Goal: Task Accomplishment & Management: Complete application form

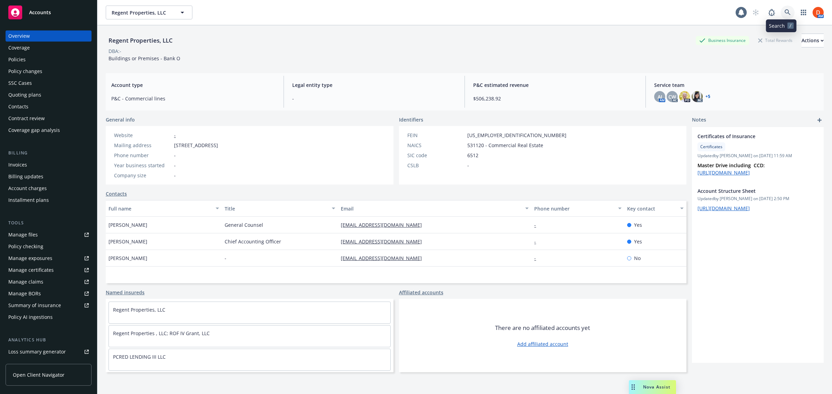
click at [780, 12] on link at bounding box center [787, 13] width 14 height 14
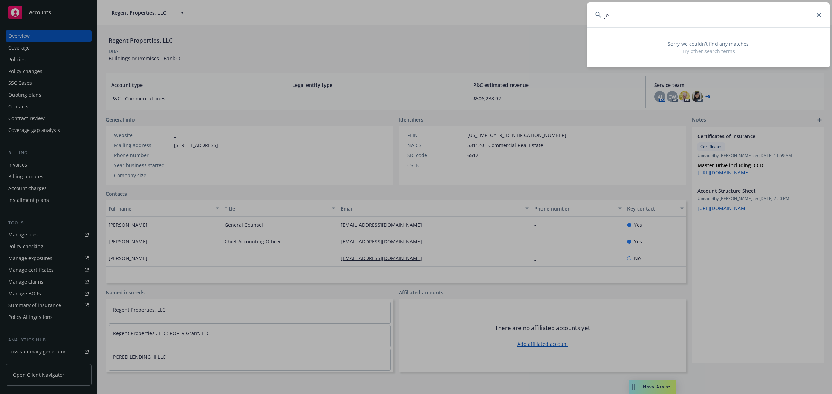
type input "j"
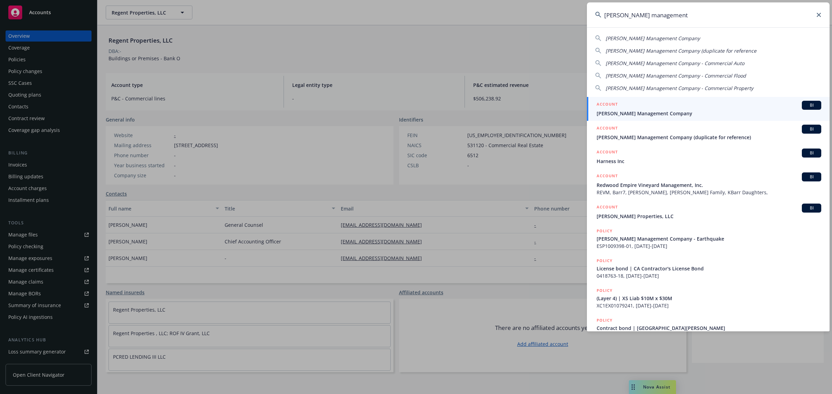
type input "karney management"
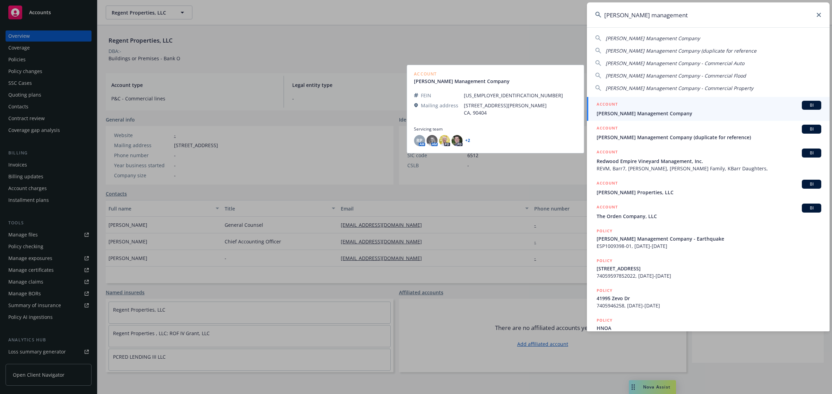
click at [692, 109] on div "ACCOUNT BI" at bounding box center [708, 105] width 225 height 9
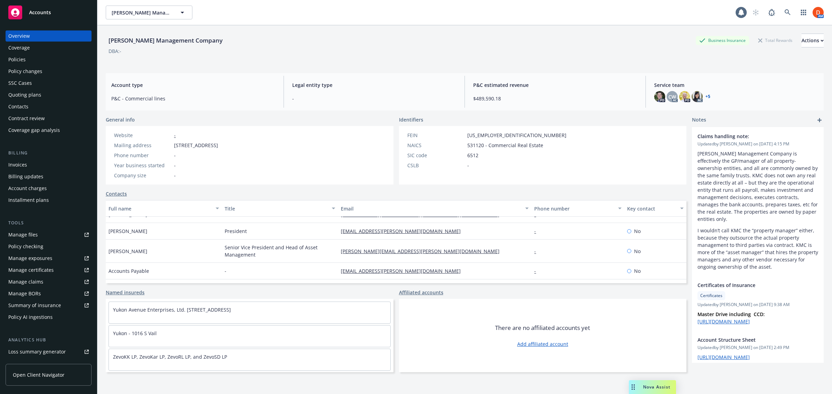
scroll to position [40, 0]
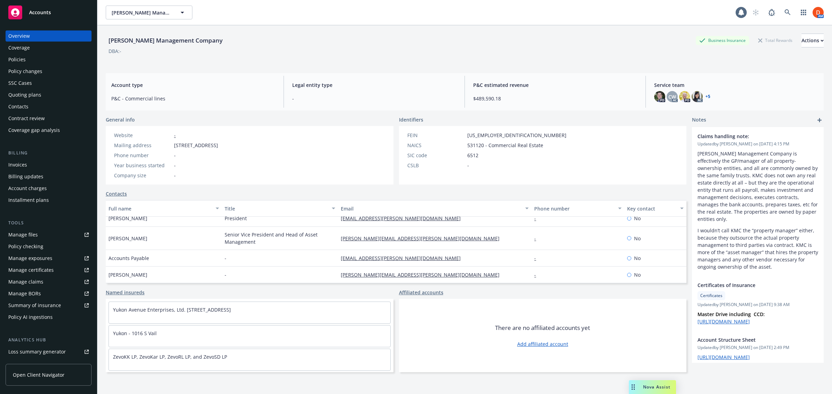
click at [53, 380] on link "Open Client Navigator" at bounding box center [49, 375] width 86 height 22
click at [784, 15] on icon at bounding box center [787, 12] width 6 height 6
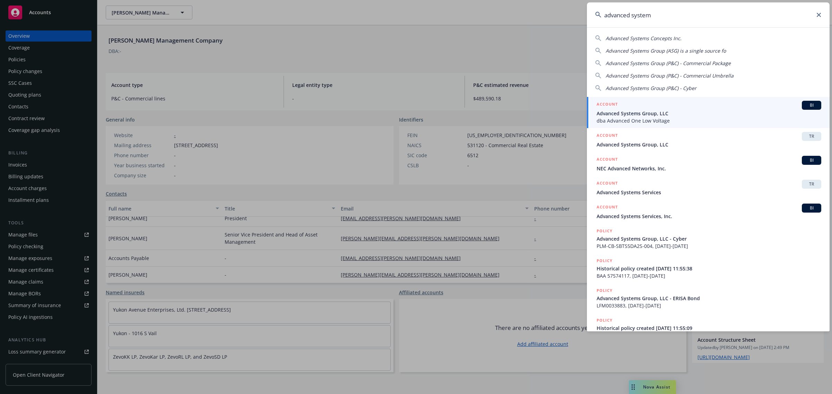
type input "advanced system"
click at [695, 112] on span "Advanced Systems Group, LLC" at bounding box center [708, 113] width 225 height 7
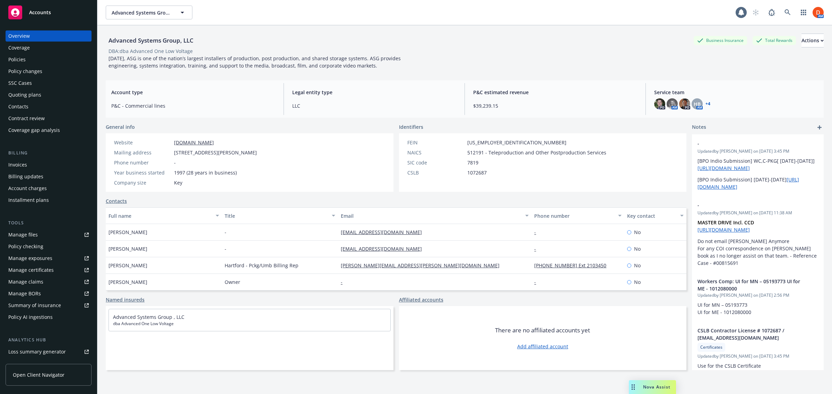
click at [26, 377] on span "Open Client Navigator" at bounding box center [39, 374] width 52 height 7
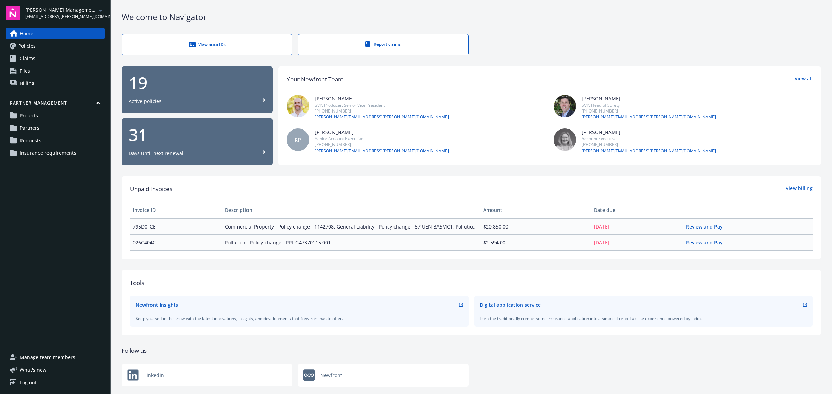
click at [79, 155] on link "Insurance requirements" at bounding box center [55, 153] width 99 height 11
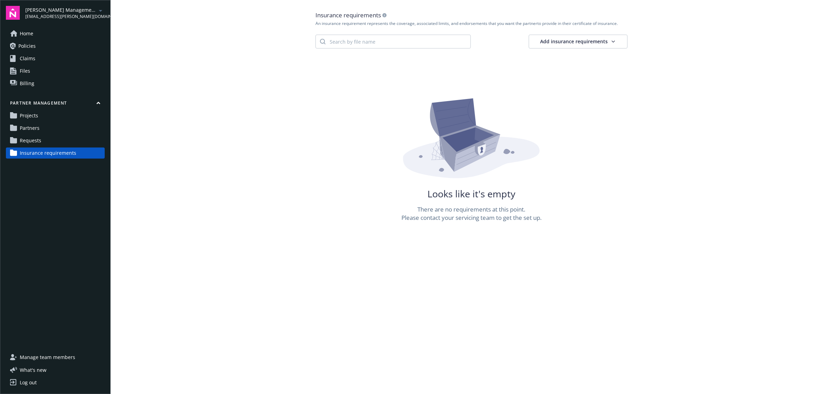
click at [591, 43] on html "[PERSON_NAME] Management Company [EMAIL_ADDRESS][PERSON_NAME][DOMAIN_NAME] Home…" at bounding box center [416, 197] width 832 height 394
click at [594, 55] on div "Create manually" at bounding box center [598, 57] width 53 height 10
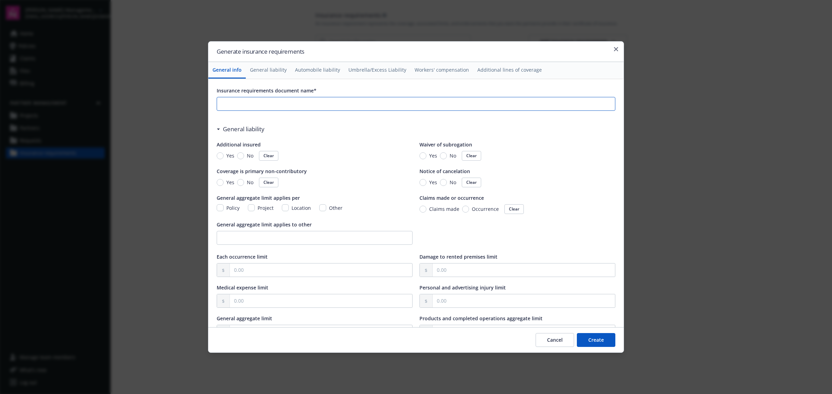
click at [229, 105] on input "Insurance requirements document name*" at bounding box center [416, 103] width 398 height 13
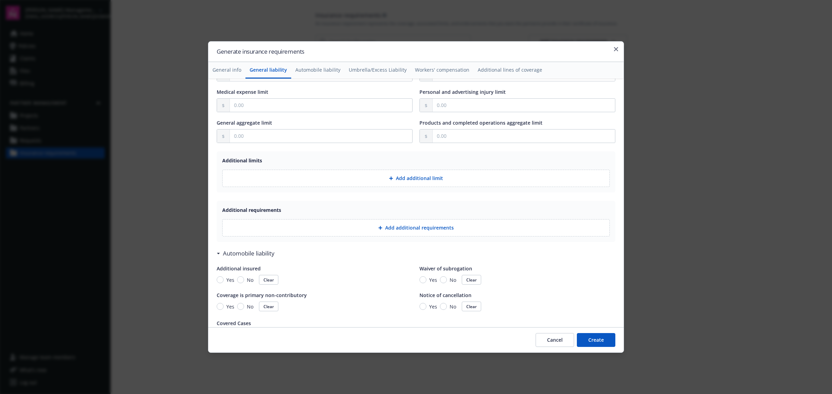
scroll to position [217, 0]
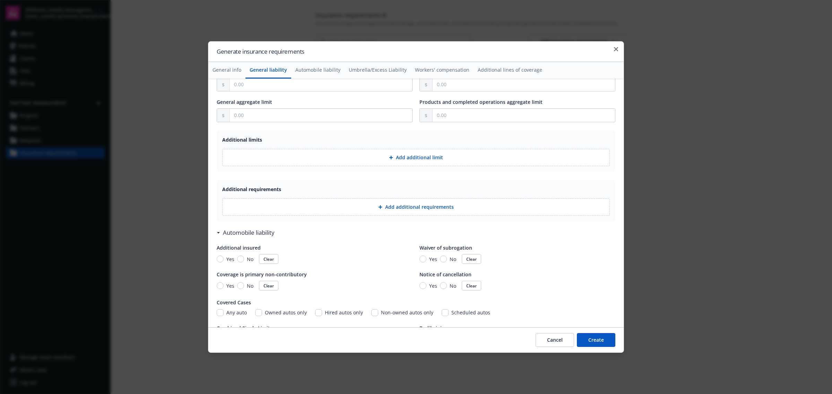
type input "Consultant Agreement"
click at [378, 214] on button "Add additional requirements" at bounding box center [415, 207] width 387 height 17
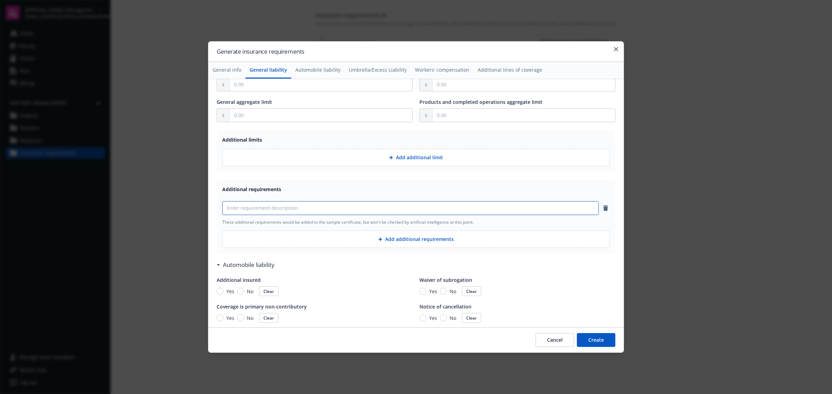
click at [300, 208] on input at bounding box center [410, 208] width 376 height 13
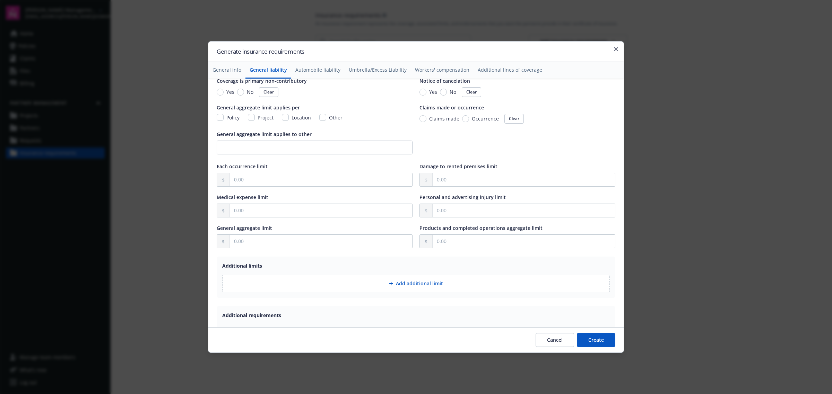
scroll to position [0, 0]
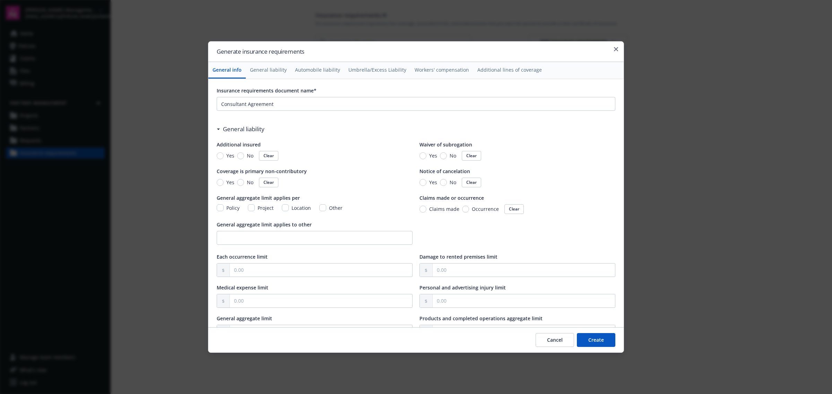
type input "including severability of interest"
click at [462, 209] on input "Occurrence" at bounding box center [465, 209] width 7 height 7
radio input "true"
click at [269, 273] on input "text" at bounding box center [321, 270] width 182 height 13
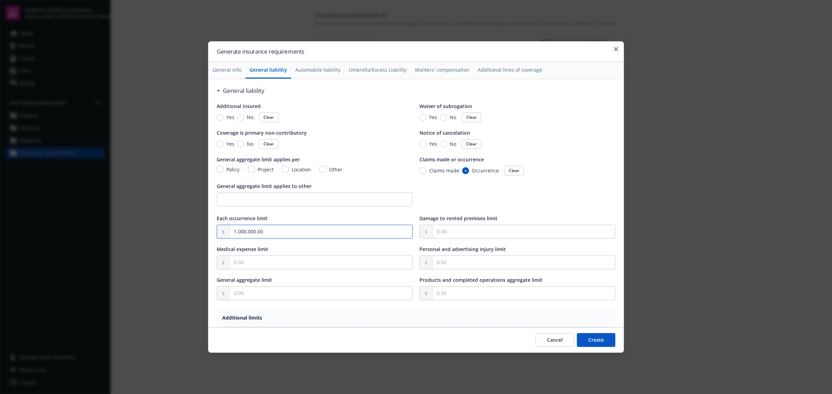
scroll to position [87, 0]
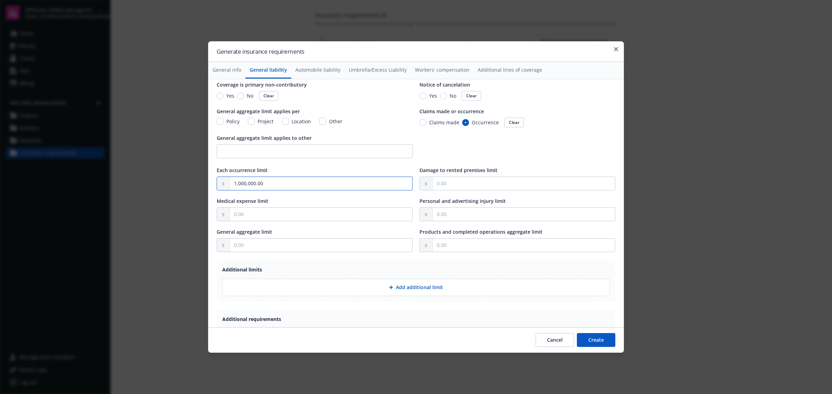
type input "1,000,000.00"
click at [326, 251] on input "text" at bounding box center [321, 245] width 182 height 13
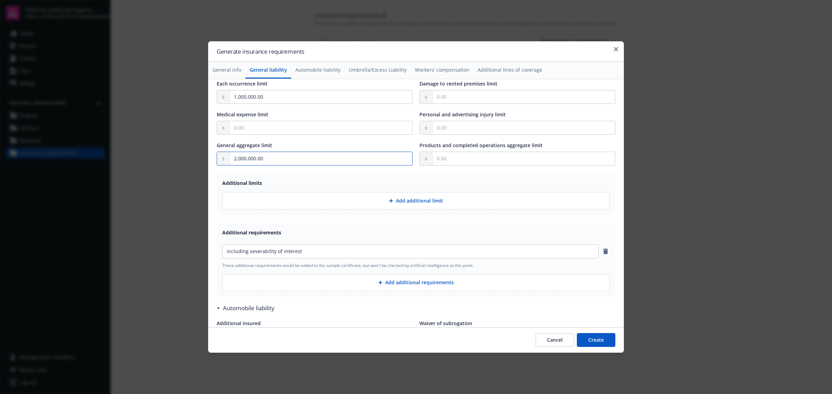
scroll to position [217, 0]
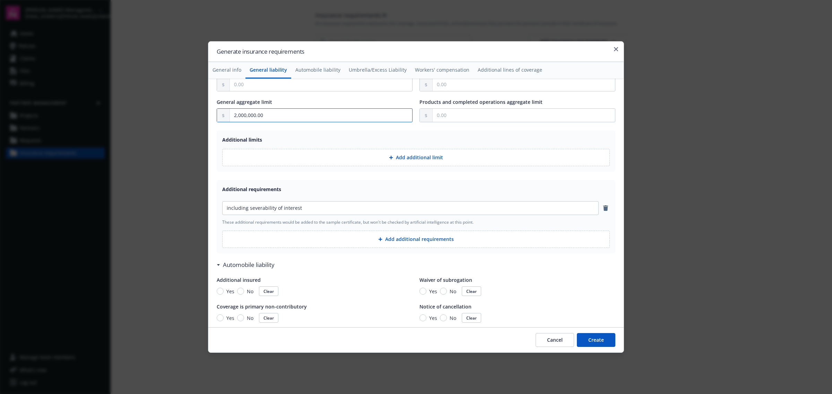
type input "2,000,000.00"
click at [410, 244] on button "Add additional requirements" at bounding box center [415, 239] width 387 height 17
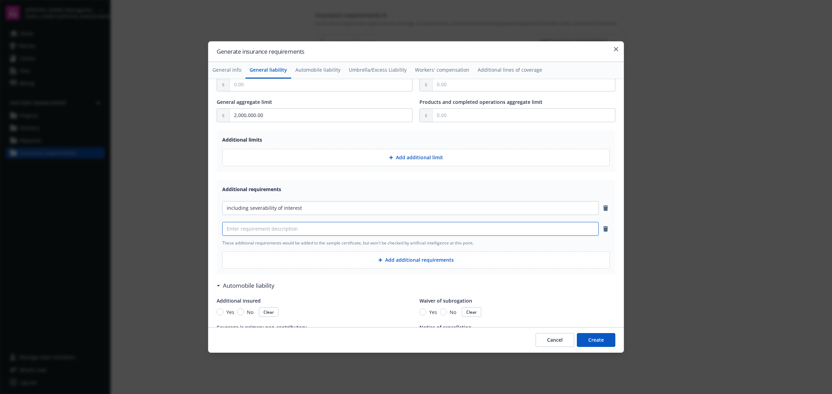
click at [320, 235] on input at bounding box center [410, 228] width 376 height 13
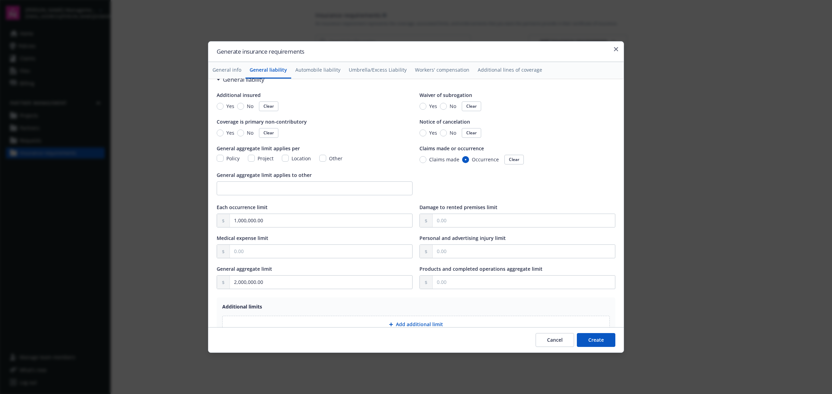
scroll to position [43, 0]
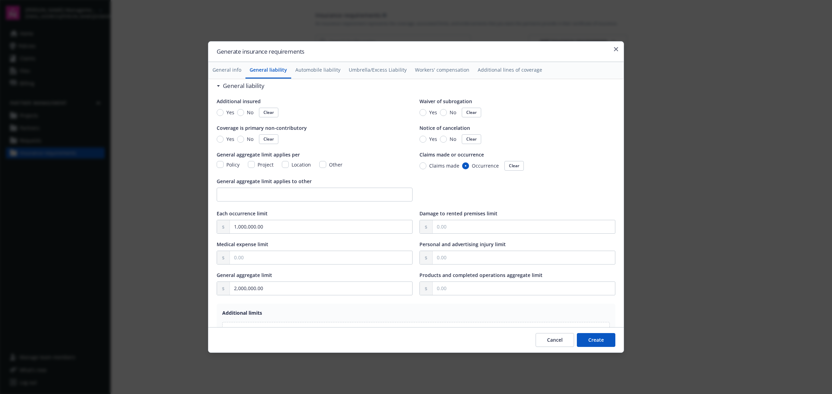
type input "including premises liability"
click at [439, 290] on input "text" at bounding box center [523, 288] width 182 height 13
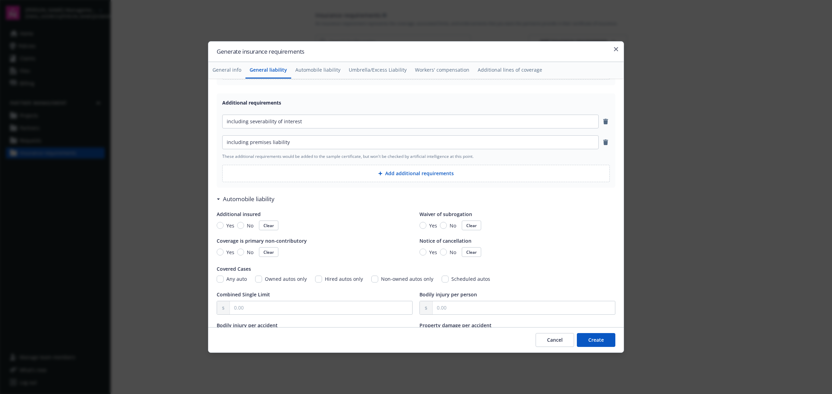
type input "2,000,000.00"
click at [308, 122] on input "including severability of interest" at bounding box center [410, 121] width 376 height 13
click at [369, 173] on button "Add additional requirements" at bounding box center [415, 173] width 387 height 17
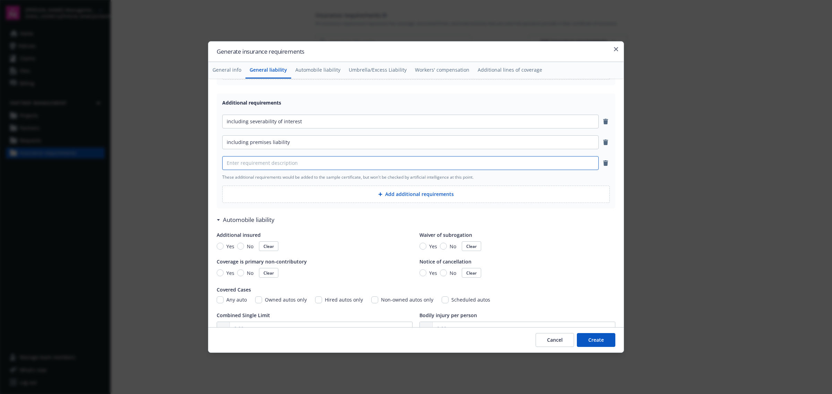
click at [281, 163] on input at bounding box center [410, 163] width 376 height 13
click at [318, 164] on input "including contractual liability" at bounding box center [410, 163] width 376 height 13
paste input "expressly including liability assumed under this Agreement, with deletion of an…"
click at [290, 162] on input "including contractual liabilityexpressly including liability assumed under this…" at bounding box center [410, 163] width 376 height 13
click at [293, 164] on input "including contractual liabilityexpressly including liability assumed under this…" at bounding box center [410, 163] width 376 height 13
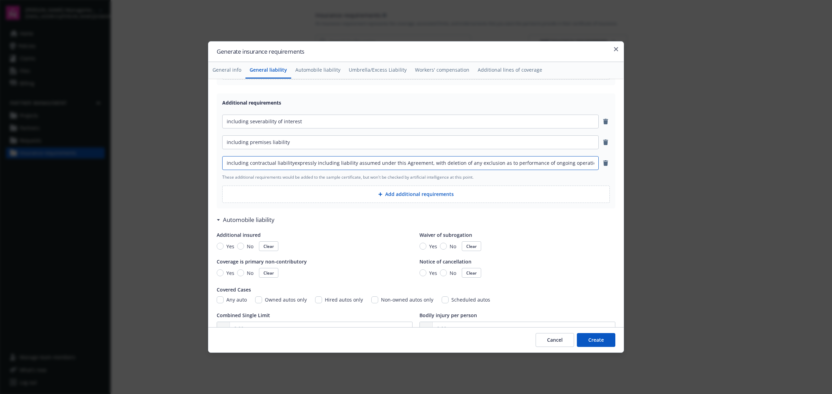
drag, startPoint x: 291, startPoint y: 165, endPoint x: 296, endPoint y: 168, distance: 5.5
click at [291, 165] on input "including contractual liabilityexpressly including liability assumed under this…" at bounding box center [410, 163] width 376 height 13
click at [291, 162] on input "including contractual liability expressly including liability assumed under thi…" at bounding box center [410, 163] width 376 height 13
type input "including contractual liability; expressly including liability assumed under th…"
click at [439, 200] on button "Add additional requirements" at bounding box center [415, 194] width 387 height 17
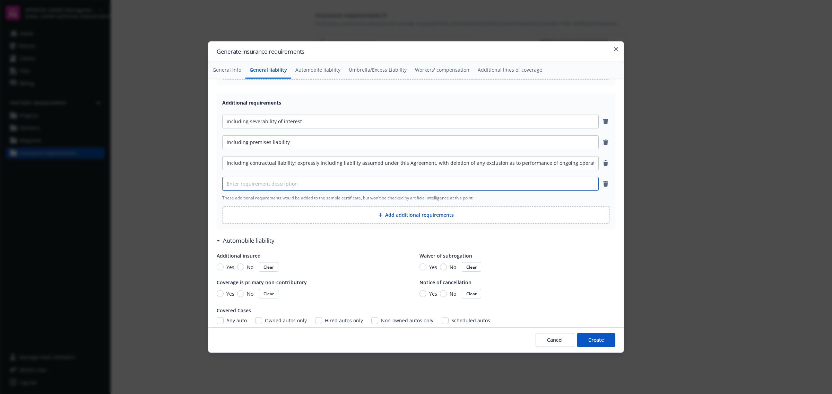
click at [342, 186] on input at bounding box center [410, 183] width 376 height 13
type input "Including"
click at [228, 119] on input "including severability of interest" at bounding box center [410, 121] width 376 height 13
type input "Icluding severability of interest"
click at [227, 140] on input "including premises liability" at bounding box center [410, 142] width 376 height 13
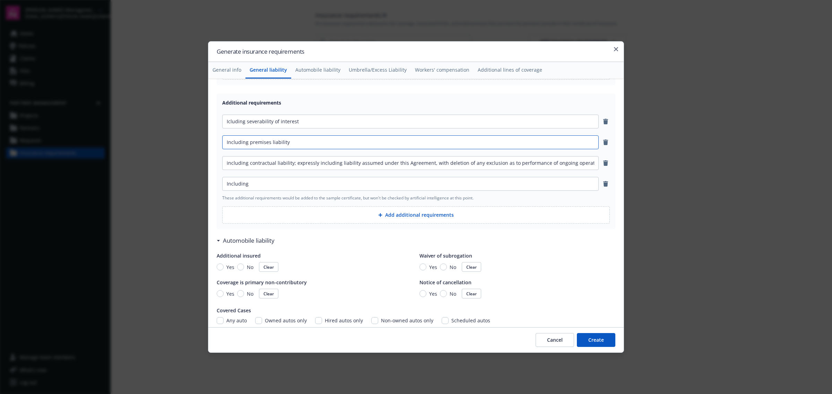
type input "Including premises liability"
click at [229, 161] on input "including contractual liability; expressly including liability assumed under th…" at bounding box center [410, 163] width 376 height 13
type input "Including contractual liability; expressly including liability assumed under th…"
click at [265, 184] on input "Including" at bounding box center [410, 183] width 376 height 13
paste input "d. Explosion, collapse and underground (“X”, “C”, and “U”) hazards"
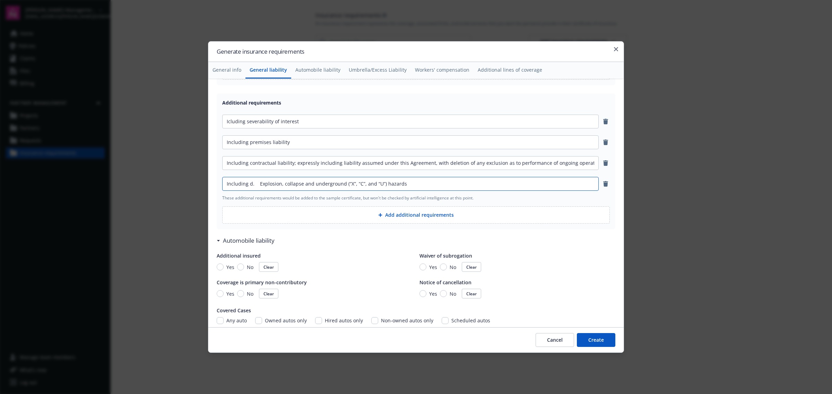
drag, startPoint x: 258, startPoint y: 186, endPoint x: 250, endPoint y: 184, distance: 8.5
click at [250, 184] on input "Including d. Explosion, collapse and underground (“X”, “C”, and “U”) hazards" at bounding box center [410, 183] width 376 height 13
type input "Including Explosion, collapse and underground (“X”, “C”, and “U”) hazards"
click at [428, 207] on div "Additional requirements Icluding severability of interest Including premises li…" at bounding box center [416, 162] width 398 height 136
click at [423, 217] on button "Add additional requirements" at bounding box center [415, 214] width 387 height 17
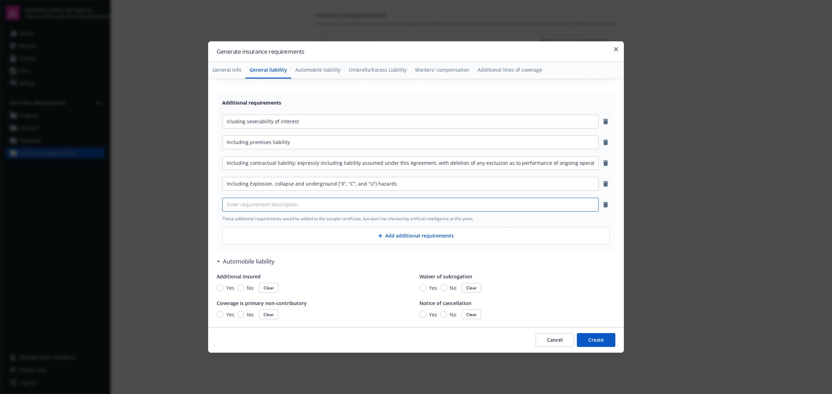
click at [334, 206] on input at bounding box center [410, 204] width 376 height 13
paste input "e. Bodily injury, personal and advertising injury liability with the standard e…"
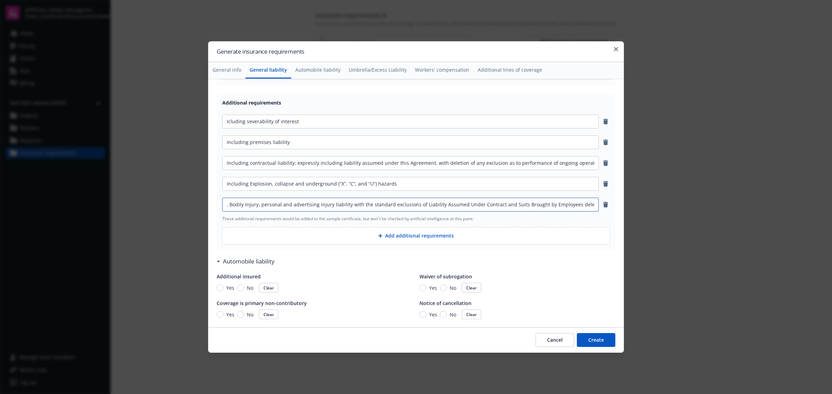
scroll to position [0, 0]
drag, startPoint x: 230, startPoint y: 204, endPoint x: 212, endPoint y: 205, distance: 18.0
click at [212, 205] on div "Insurance requirements document name* Consultant Agreement General liability Ad…" at bounding box center [415, 203] width 415 height 249
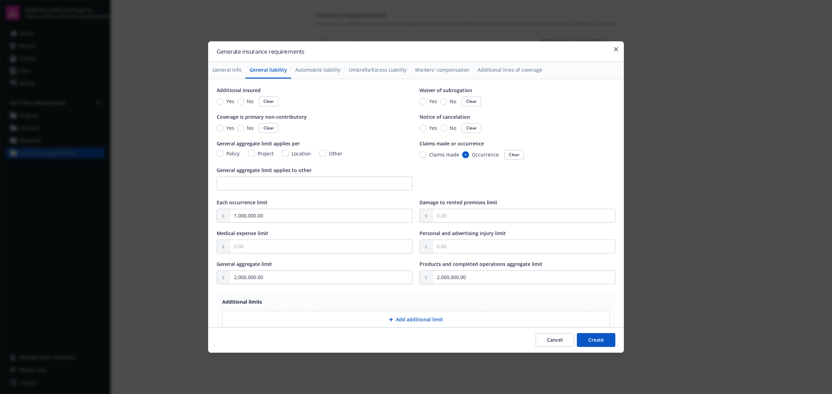
scroll to position [43, 0]
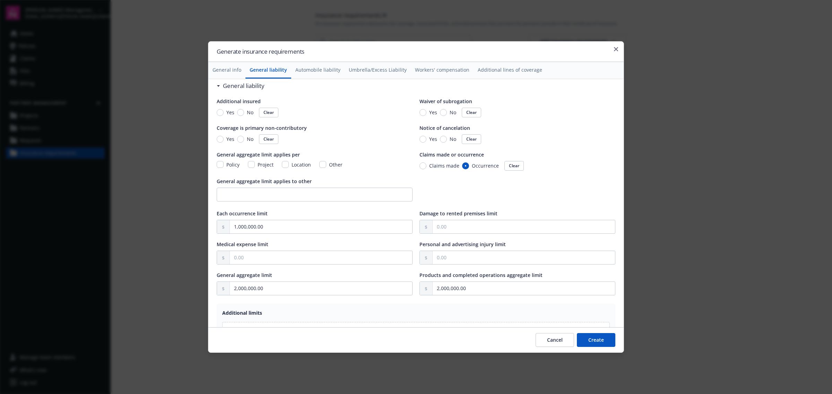
type input "Including Bodily injury, personal and advertising injury liability with the sta…"
click at [505, 251] on div at bounding box center [517, 258] width 196 height 14
click at [498, 256] on input "text" at bounding box center [523, 257] width 182 height 13
type input "1,000,000.00"
click at [457, 229] on input "text" at bounding box center [523, 226] width 182 height 13
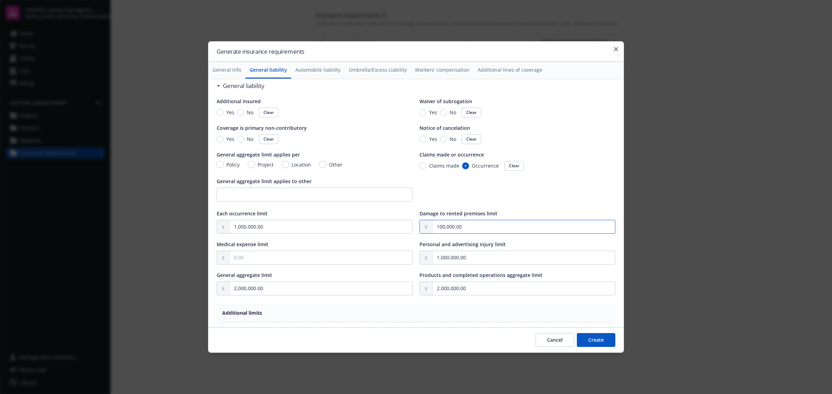
type input "100,000.00"
click at [274, 259] on input "text" at bounding box center [321, 257] width 182 height 13
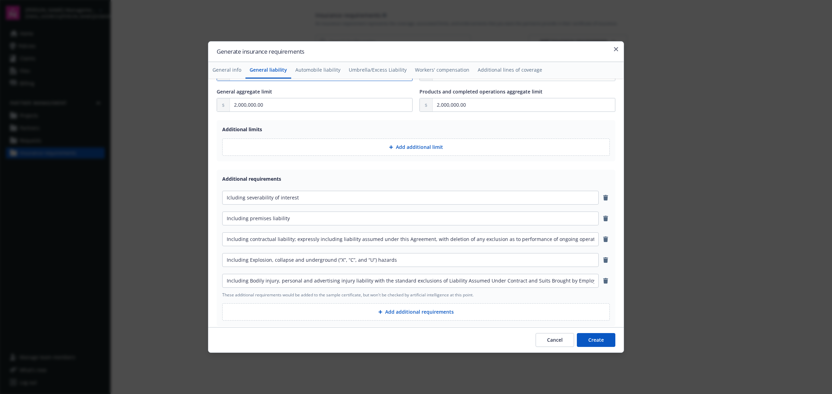
scroll to position [260, 0]
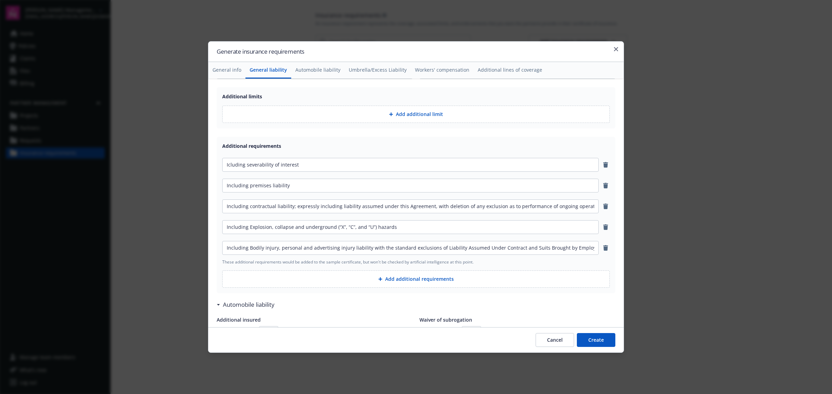
type input "5,000.00"
click at [396, 284] on button "Add additional requirements" at bounding box center [415, 279] width 387 height 17
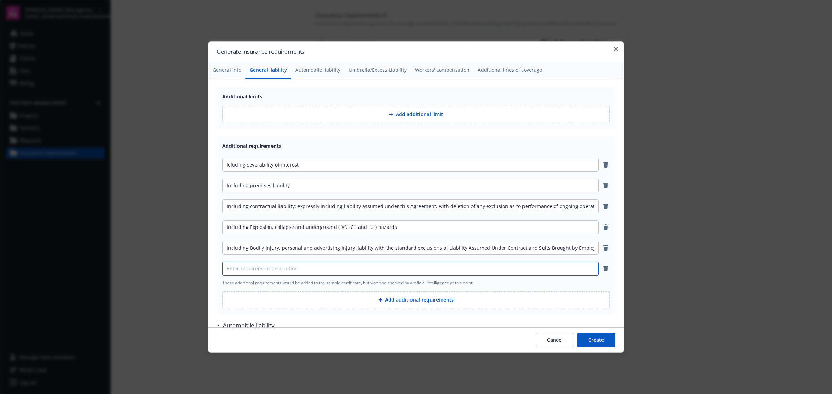
click at [291, 271] on input at bounding box center [410, 268] width 376 height 13
paste input "i. Independent Contractors and employees are to be insureds."
drag, startPoint x: 231, startPoint y: 269, endPoint x: 193, endPoint y: 271, distance: 38.2
click at [193, 271] on body "[PERSON_NAME] Management Company [EMAIL_ADDRESS][PERSON_NAME][DOMAIN_NAME] Home…" at bounding box center [416, 197] width 832 height 394
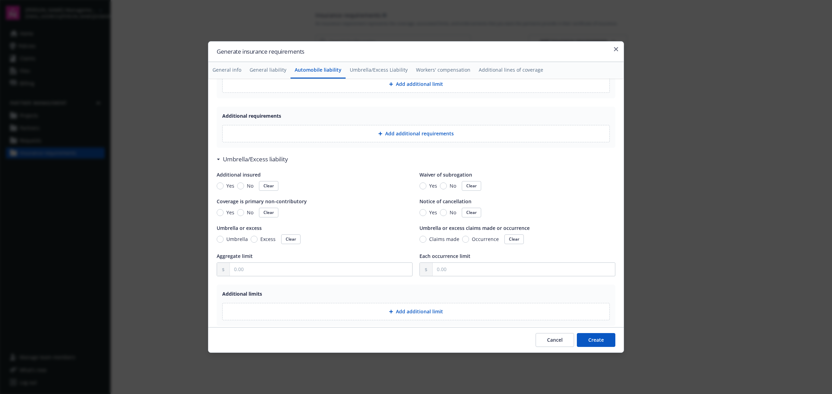
scroll to position [693, 0]
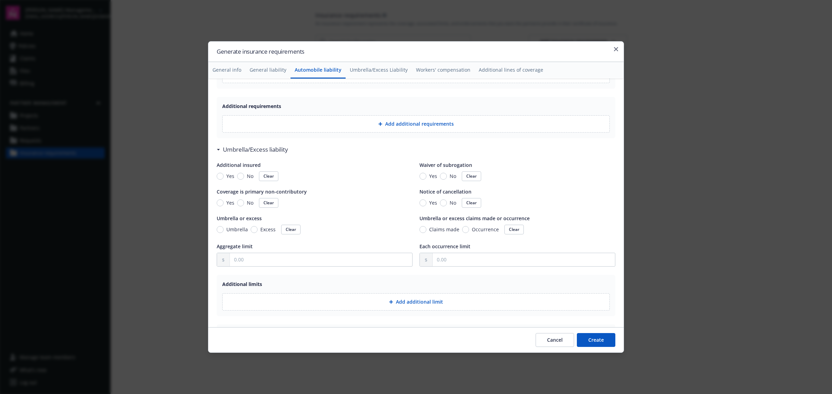
type input "Independent Contractors and employees are to be insureds."
click at [219, 229] on input "Umbrella" at bounding box center [220, 229] width 7 height 7
radio input "true"
click at [268, 264] on input "text" at bounding box center [321, 259] width 182 height 13
type input "5,000,000.00"
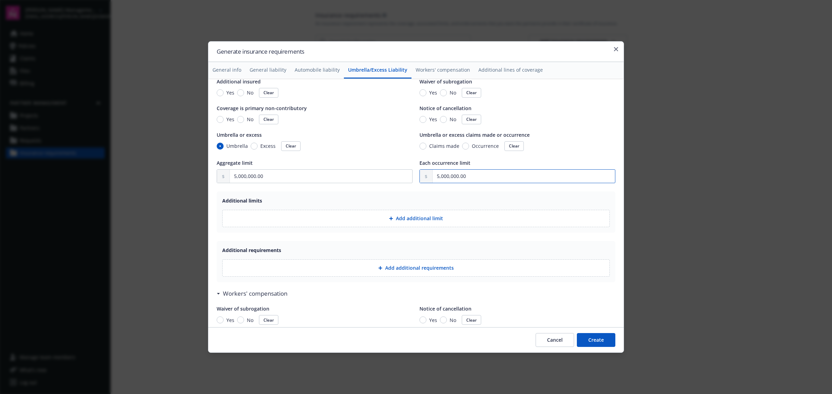
scroll to position [780, 0]
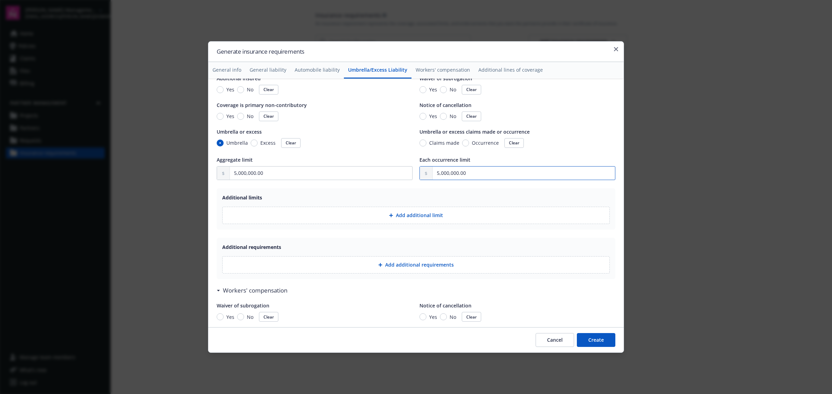
type input "5,000,000.00"
click at [397, 216] on button "Add additional limit" at bounding box center [415, 215] width 387 height 17
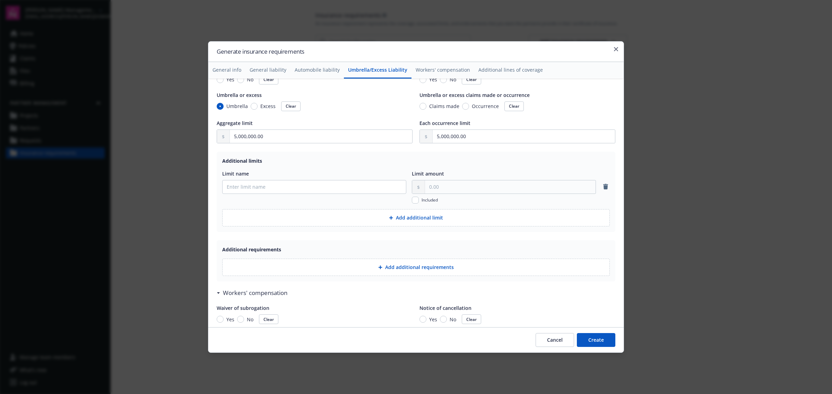
scroll to position [823, 0]
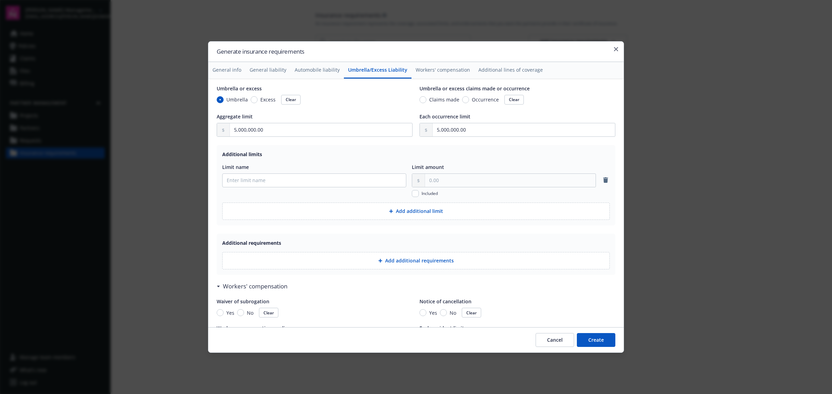
click at [329, 267] on button "Add additional requirements" at bounding box center [415, 260] width 387 height 17
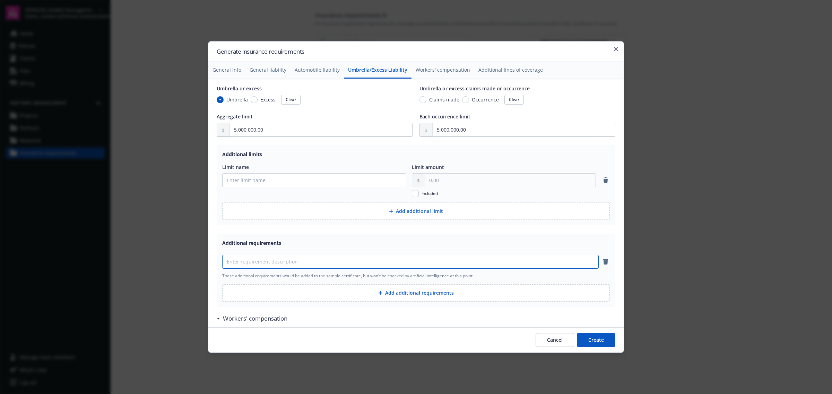
click at [328, 265] on input at bounding box center [410, 261] width 376 height 13
paste input "following form to the underlying Comprehensive General Liability or Commercial …"
click at [287, 268] on input "following form to the underlying Comprehensive General Liability or Commercial …" at bounding box center [410, 261] width 376 height 13
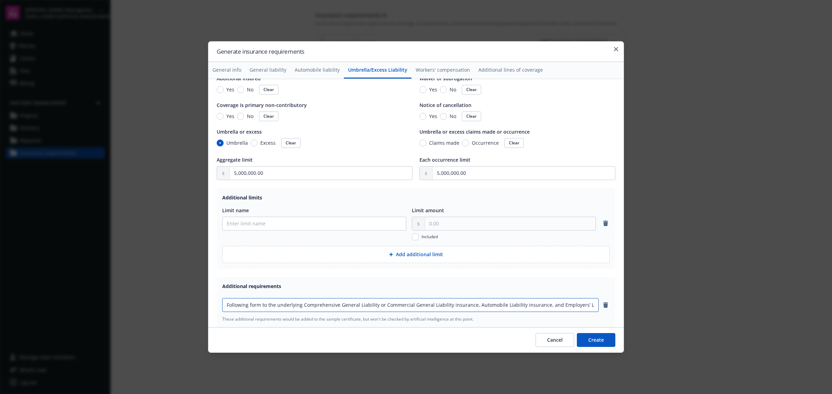
scroll to position [736, 0]
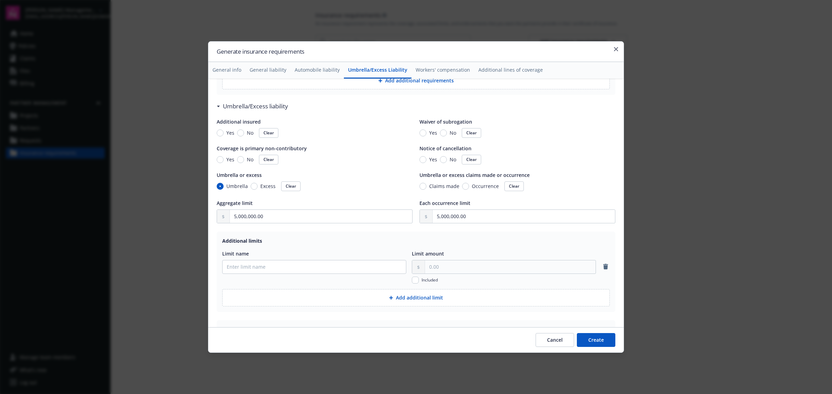
type input "Following form to the underlying Comprehensive General Liability or Commercial …"
click at [414, 134] on div "Additional insured Yes No Clear Waiver of subrogation Yes No Clear Coverage is …" at bounding box center [416, 154] width 398 height 73
click at [420, 134] on input "Yes" at bounding box center [422, 133] width 7 height 7
radio input "true"
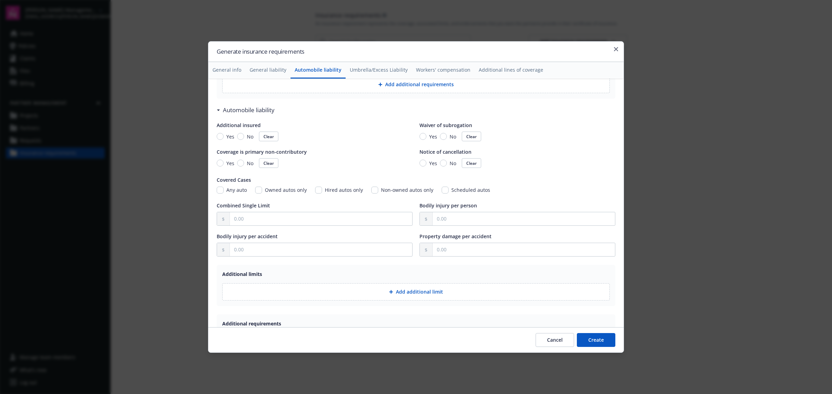
scroll to position [476, 0]
click at [279, 222] on input "text" at bounding box center [321, 217] width 182 height 13
type input "1,000,000.00"
click at [219, 187] on input "Any auto" at bounding box center [220, 189] width 7 height 7
checkbox input "true"
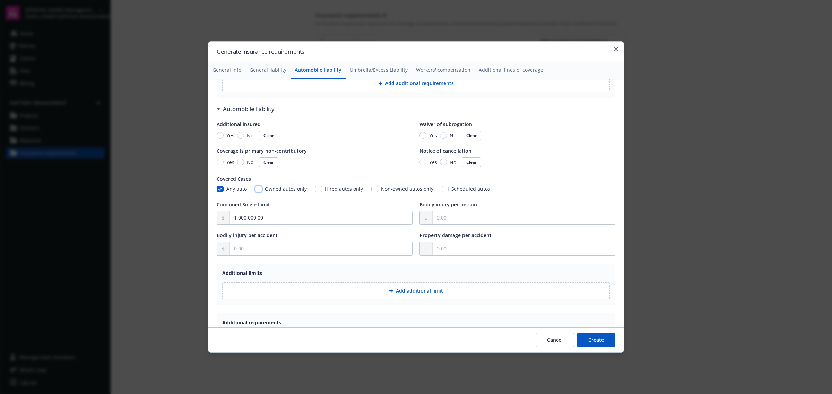
click at [261, 189] on input "Owned autos only" at bounding box center [258, 189] width 7 height 7
checkbox input "true"
click at [374, 190] on input "Non-owned autos only" at bounding box center [374, 189] width 7 height 7
checkbox input "true"
click at [318, 187] on input "Hired autos only" at bounding box center [318, 189] width 7 height 7
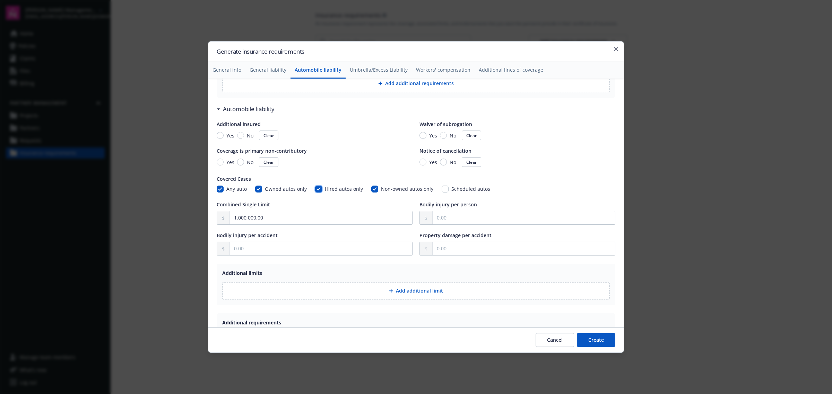
checkbox input "true"
click at [419, 136] on input "Yes" at bounding box center [422, 135] width 7 height 7
radio input "true"
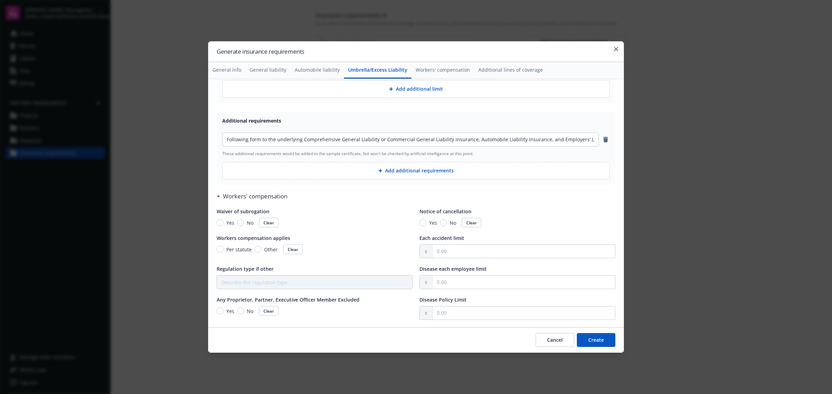
scroll to position [953, 0]
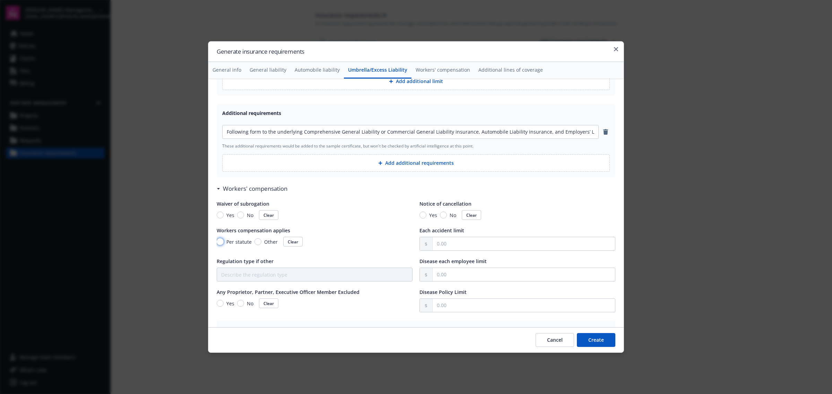
click at [219, 245] on input "Per statute" at bounding box center [220, 241] width 7 height 7
radio input "true"
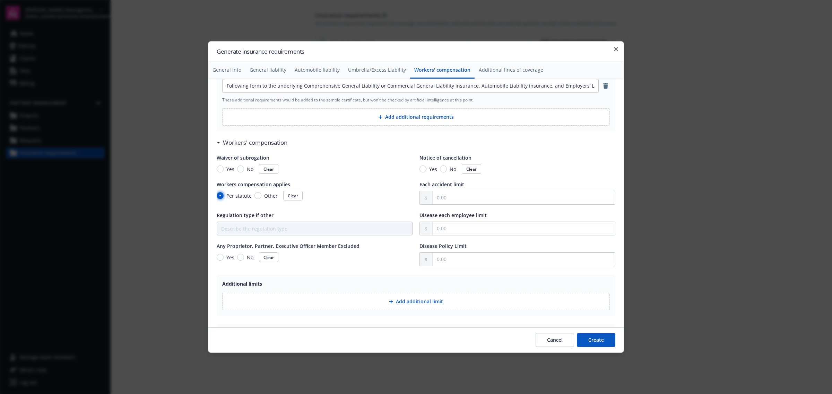
scroll to position [1039, 0]
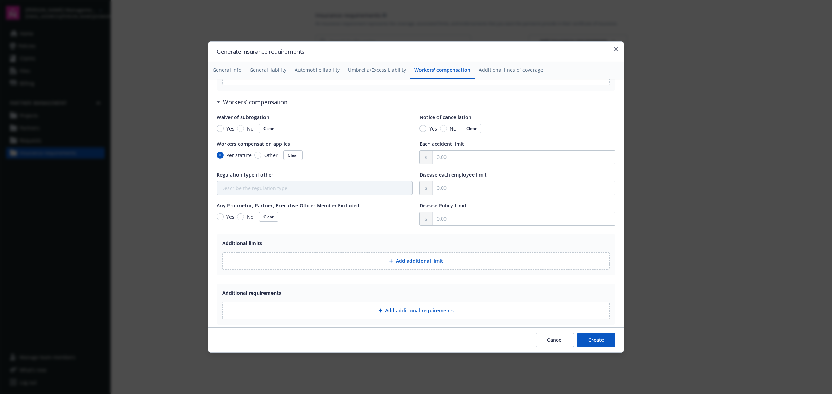
click at [373, 317] on button "Add additional requirements" at bounding box center [415, 310] width 387 height 17
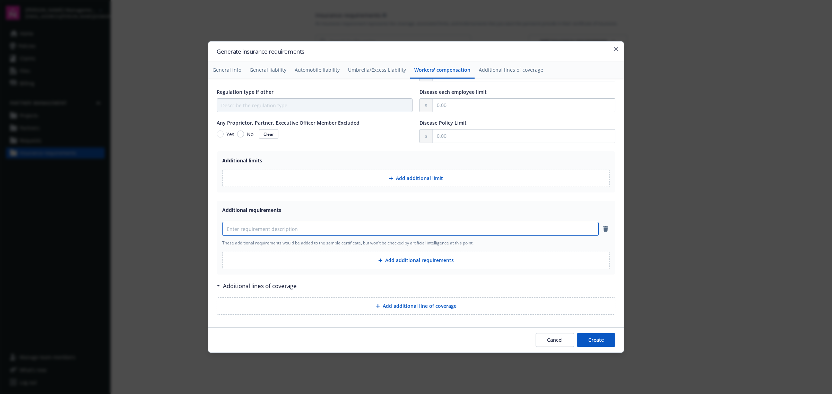
click at [319, 234] on input at bounding box center [410, 228] width 376 height 13
paste input "including a broad from all-states endorsement for all employees engaged in serv…"
drag, startPoint x: 229, startPoint y: 229, endPoint x: 218, endPoint y: 228, distance: 11.5
click at [218, 228] on div "Additional requirements including a broad from all-states endorsement for all e…" at bounding box center [416, 237] width 398 height 73
click at [458, 229] on input "Including a broad from all-states endorsement for all employees engaged in serv…" at bounding box center [410, 228] width 376 height 13
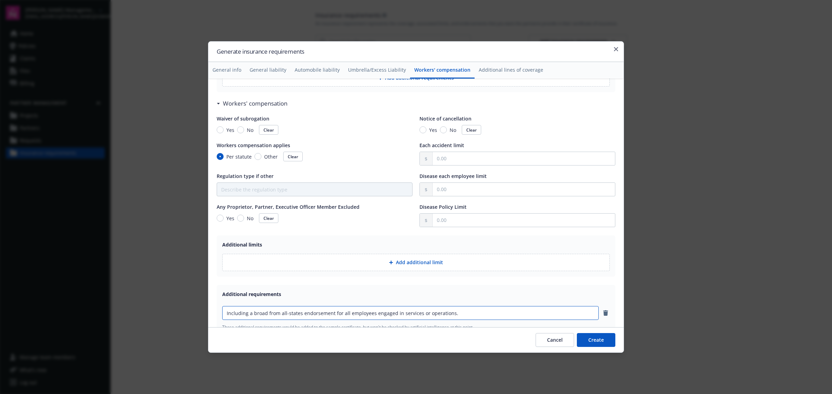
scroll to position [995, 0]
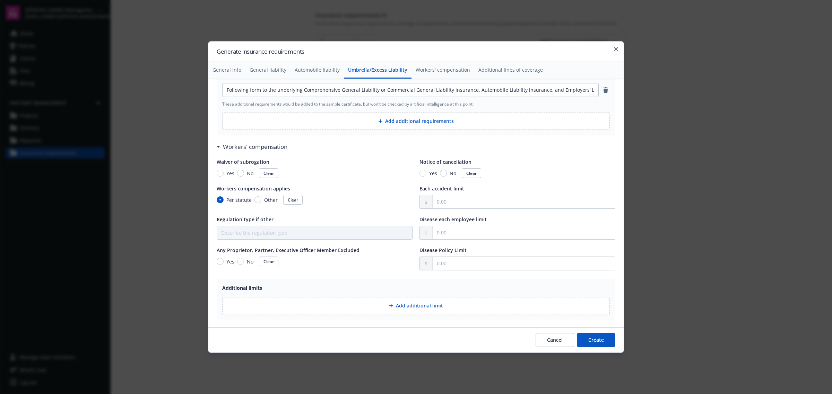
type input "Including a broad from all-states endorsement for all employees engaged in serv…"
click at [218, 173] on input "Yes" at bounding box center [220, 173] width 7 height 7
radio input "true"
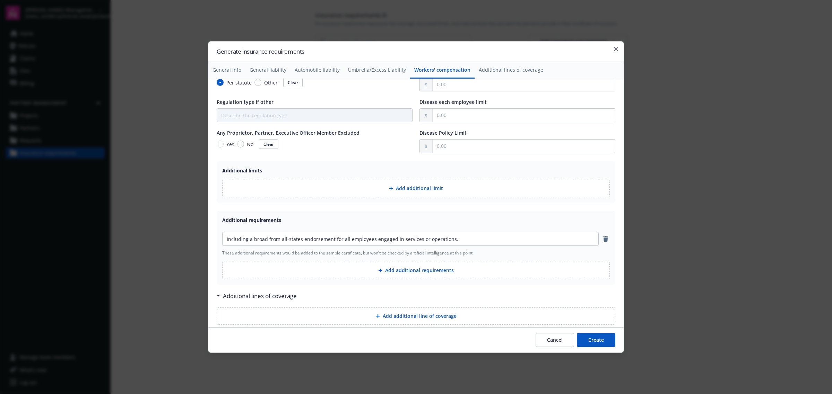
scroll to position [1125, 0]
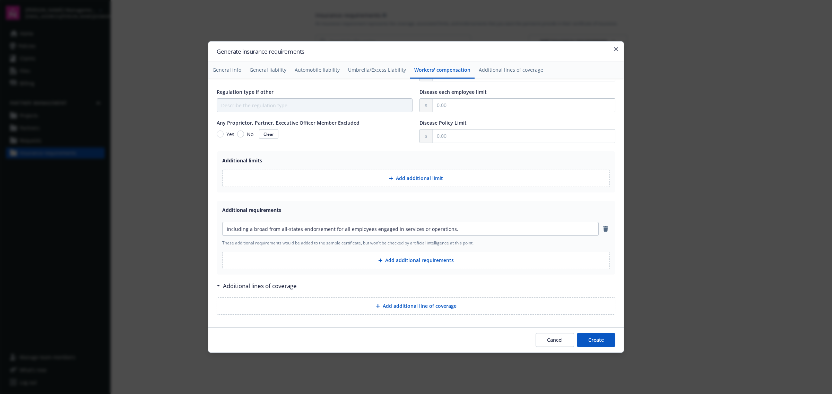
click at [404, 309] on button "Add additional line of coverage" at bounding box center [416, 306] width 398 height 17
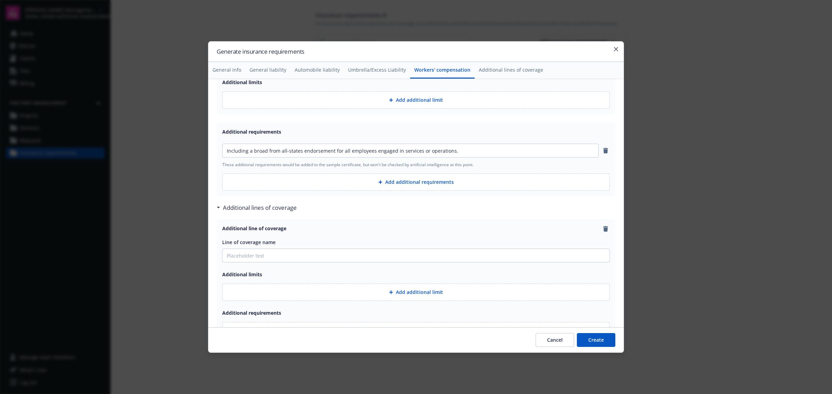
scroll to position [1259, 0]
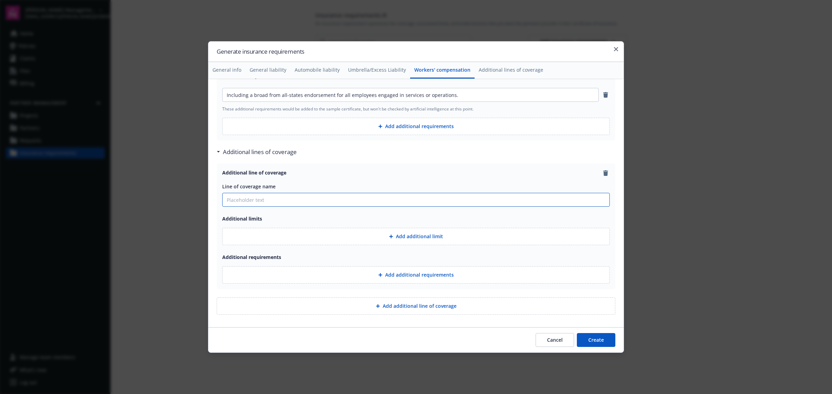
click at [245, 204] on input "Line of coverage name" at bounding box center [415, 199] width 387 height 13
click at [242, 198] on input "Pollutuion Liability" at bounding box center [415, 199] width 387 height 13
type input "Pollution Liability"
click at [392, 236] on div at bounding box center [392, 237] width 7 height 4
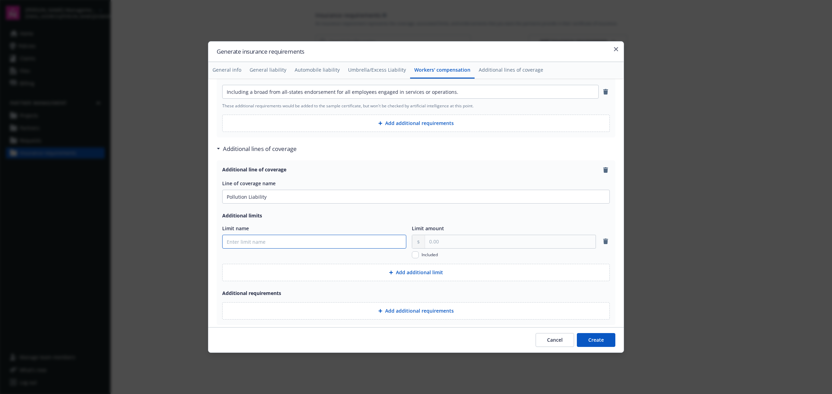
click at [305, 244] on input "Limit name" at bounding box center [313, 241] width 183 height 13
click at [307, 241] on input "Limit name" at bounding box center [313, 241] width 183 height 13
type input "Each pollution event"
type input "4.00"
type input "3,000,000.00"
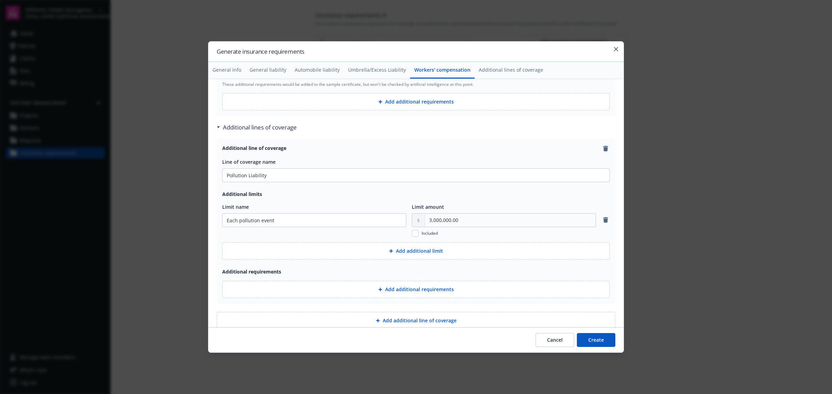
scroll to position [1298, 0]
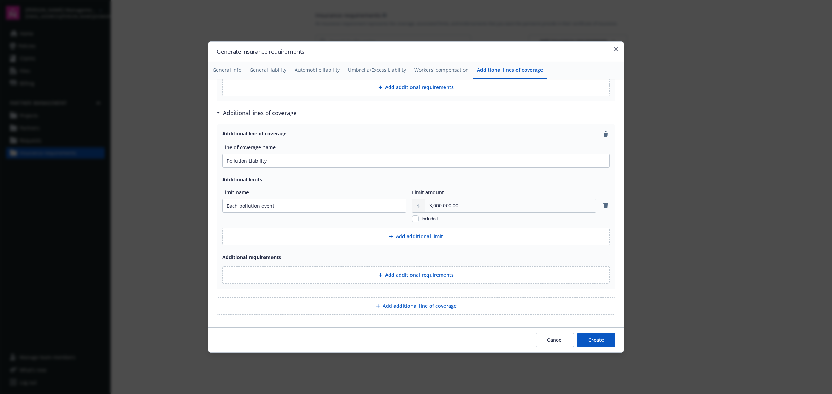
click at [402, 272] on button "Add additional requirements" at bounding box center [415, 274] width 387 height 17
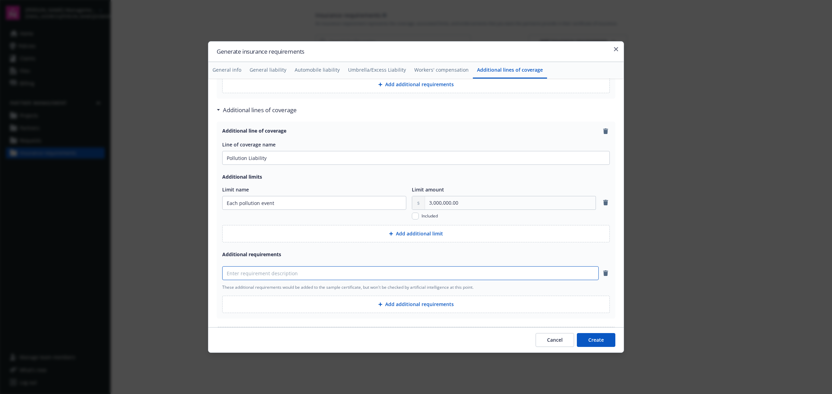
click at [399, 270] on input at bounding box center [410, 273] width 376 height 13
paste input "including coverage for damages or claims expense due to the discharge, dispersa…"
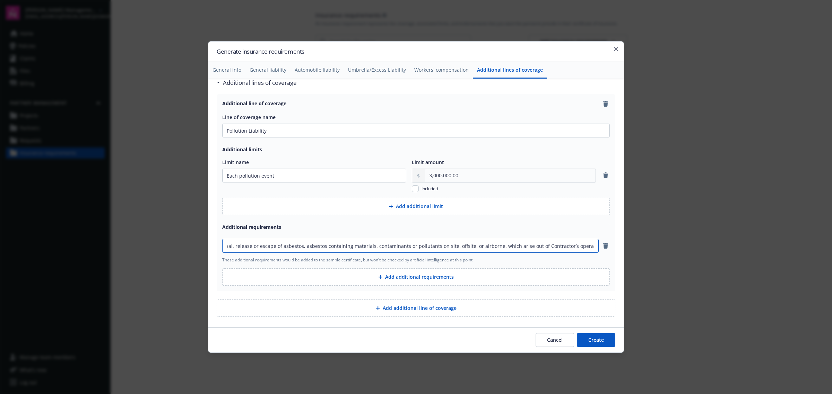
scroll to position [1331, 0]
click at [234, 242] on input "including coverage for damages or claims expense due to the discharge, dispersa…" at bounding box center [410, 243] width 376 height 13
type input "Including coverage for damages or claims expense due to the discharge, dispersa…"
click at [466, 305] on button "Add additional line of coverage" at bounding box center [416, 306] width 398 height 17
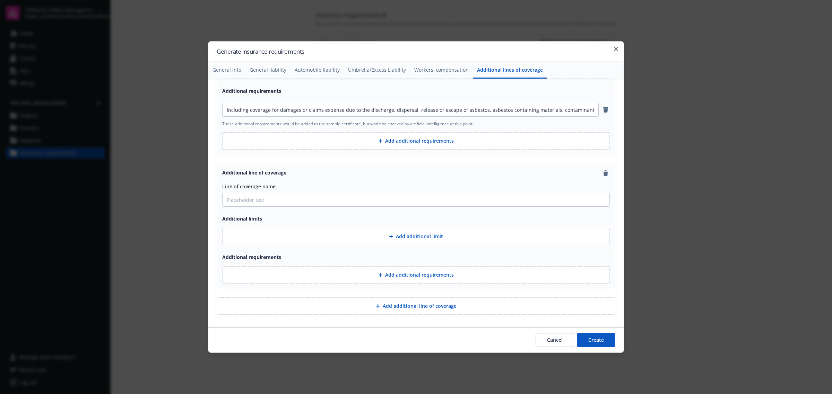
scroll to position [1465, 0]
click at [273, 202] on input "Line of coverage name" at bounding box center [415, 199] width 387 height 13
type input "Property"
click at [397, 279] on button "Add additional requirements" at bounding box center [415, 274] width 387 height 17
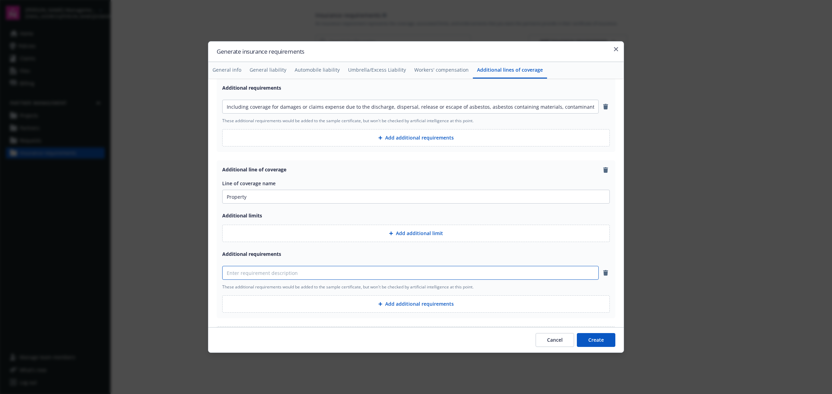
click at [291, 276] on input at bounding box center [410, 272] width 376 height 13
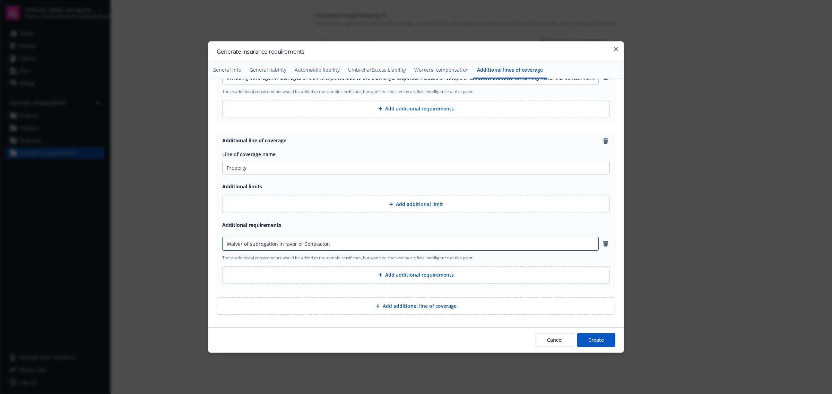
type input "Waiver of subrogation in favor of Contractor."
click at [424, 308] on button "Add additional line of coverage" at bounding box center [416, 306] width 398 height 17
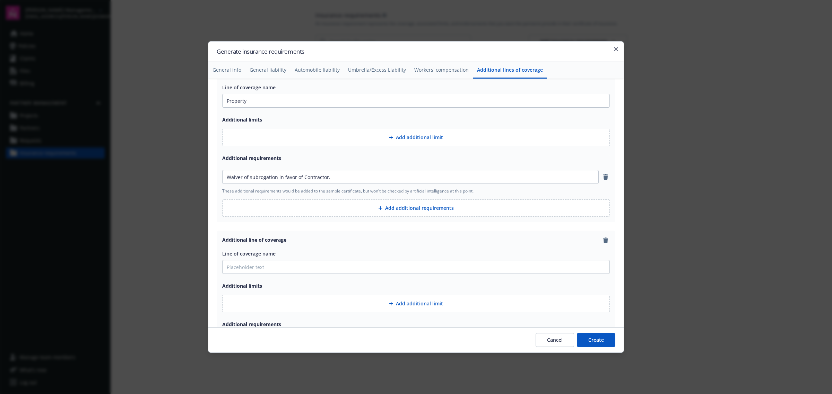
scroll to position [1632, 0]
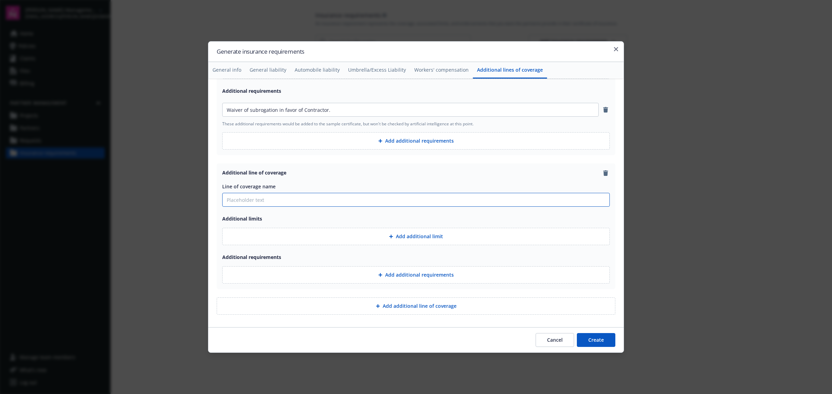
click at [274, 202] on input "Line of coverage name" at bounding box center [415, 199] width 387 height 13
type input "Professional Liability"
click at [389, 235] on icon at bounding box center [391, 237] width 4 height 4
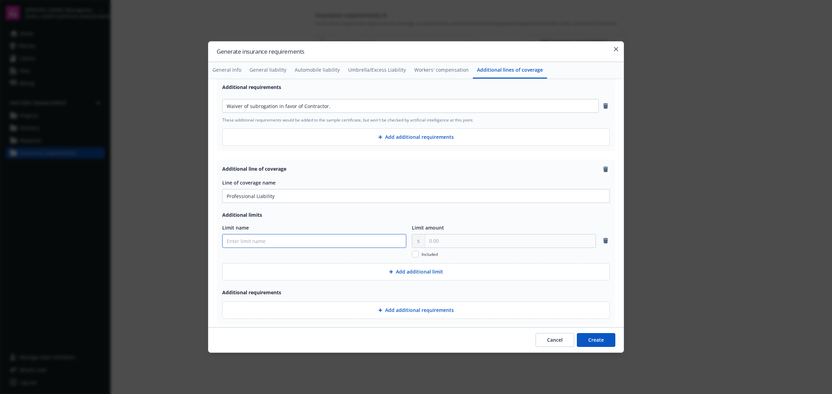
click at [334, 246] on input "Limit name" at bounding box center [313, 241] width 183 height 13
click at [430, 246] on input "text" at bounding box center [510, 241] width 170 height 13
type input "3,000,000.00"
click at [240, 248] on div at bounding box center [314, 241] width 184 height 14
click at [234, 247] on input "Limit name" at bounding box center [313, 241] width 183 height 13
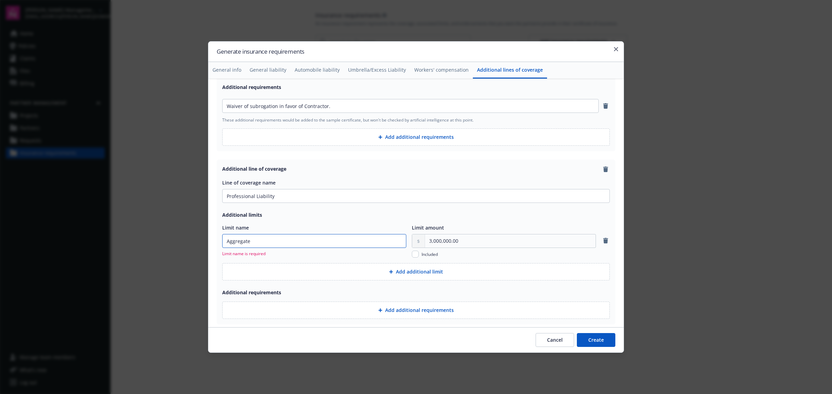
type input "Aggregate"
click at [440, 273] on button "Add additional limit" at bounding box center [415, 271] width 387 height 17
click at [306, 278] on input "Limit name" at bounding box center [313, 278] width 183 height 13
type input "Per occurrence"
drag, startPoint x: 469, startPoint y: 245, endPoint x: 408, endPoint y: 246, distance: 61.0
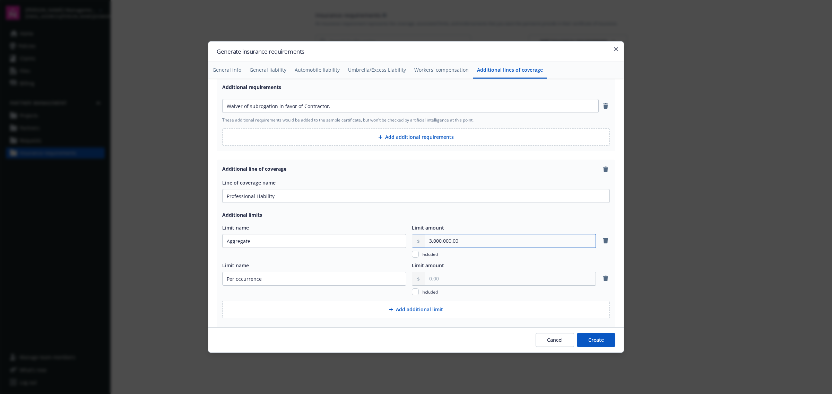
click at [412, 246] on div "3,000,000.00" at bounding box center [504, 241] width 184 height 14
click at [487, 284] on input "text" at bounding box center [510, 278] width 170 height 13
paste input "3,000,000.00"
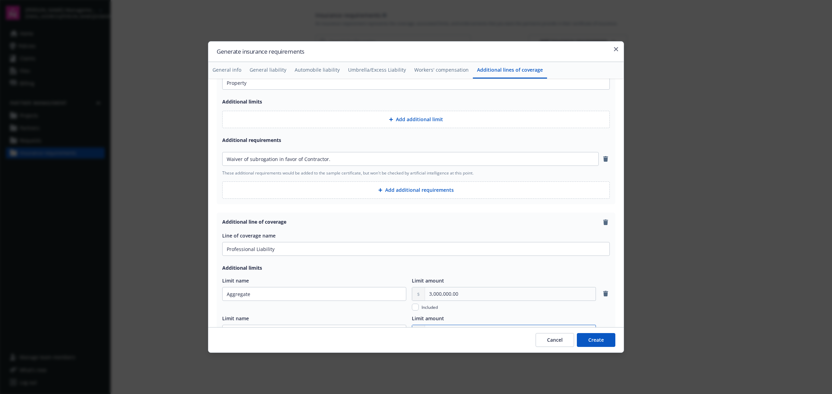
scroll to position [1536, 0]
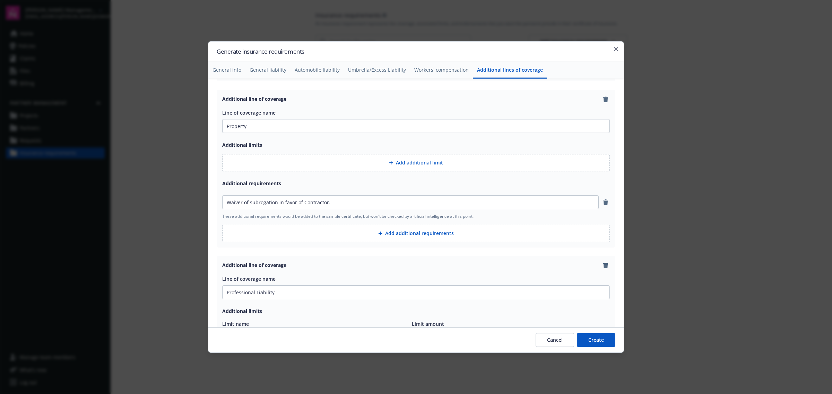
type input "3,000,000.00"
click at [407, 239] on button "Add additional requirements" at bounding box center [415, 233] width 387 height 17
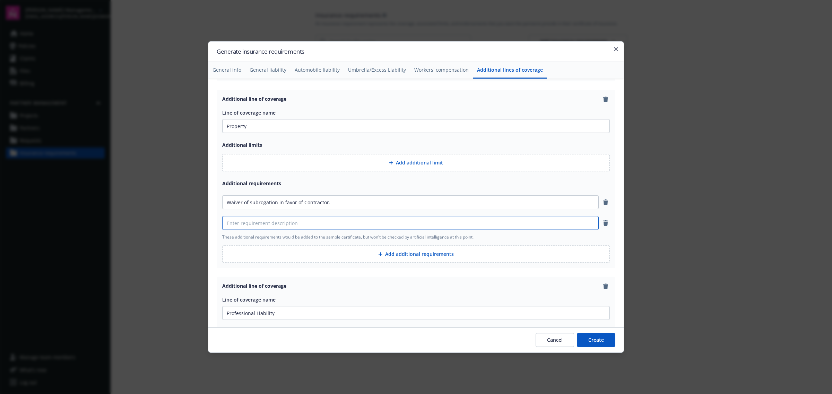
click at [287, 228] on input at bounding box center [410, 223] width 376 height 13
paste input "covering Contractors and subcontractors’ personal property, tools and equipment…"
type input "covering Contractors and subcontractors’ personal property, tools and equipment…"
click at [414, 260] on button "Add additional requirements" at bounding box center [415, 254] width 387 height 17
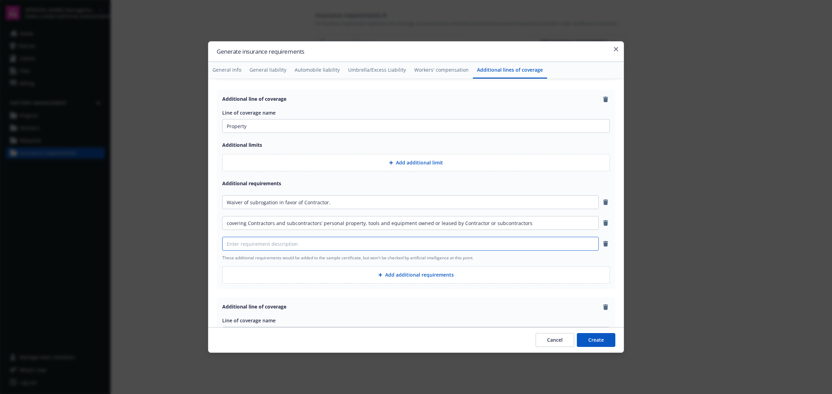
click at [301, 247] on input at bounding box center [410, 243] width 376 height 13
type input "Written on an "All Risks" basis"
click at [437, 278] on button "Add additional requirements" at bounding box center [415, 274] width 387 height 17
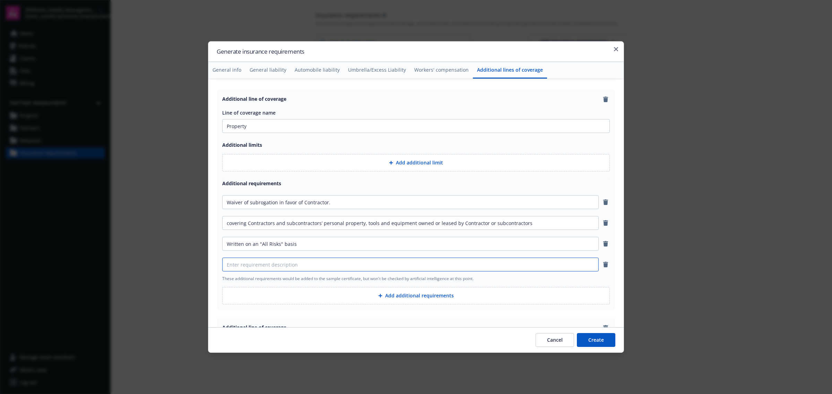
click at [281, 268] on input at bounding box center [410, 264] width 376 height 13
type input "100% Replacement cost"
click at [229, 129] on input "Property" at bounding box center [415, 126] width 387 height 13
click at [227, 129] on input "Property" at bounding box center [415, 126] width 387 height 13
type input "Contractor's Property"
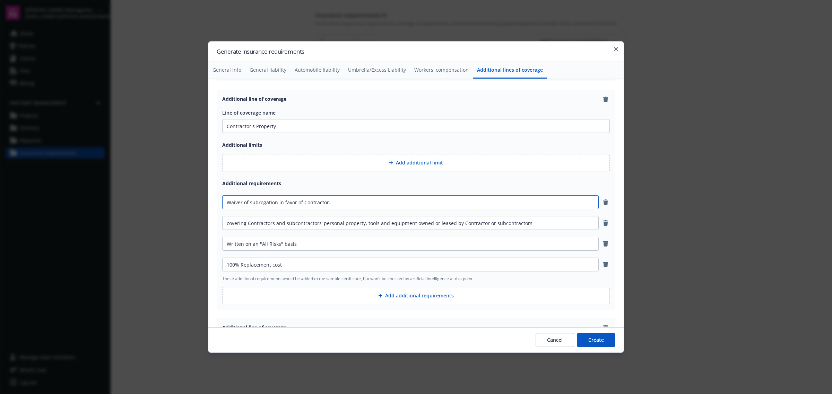
drag, startPoint x: 391, startPoint y: 210, endPoint x: 366, endPoint y: 210, distance: 24.6
click at [367, 209] on input "Waiver of subrogation in favor of Contractor." at bounding box center [410, 202] width 376 height 13
drag, startPoint x: 322, startPoint y: 207, endPoint x: 303, endPoint y: 205, distance: 19.1
click at [303, 205] on input "Waiver of subrogation in favor of Contractor." at bounding box center [410, 202] width 376 height 13
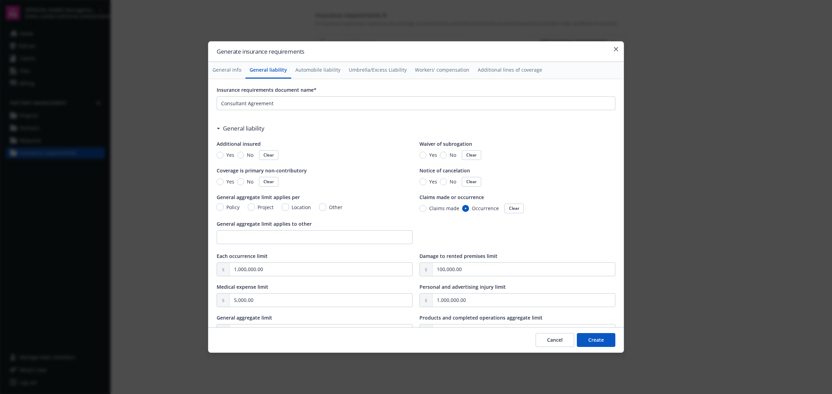
scroll to position [0, 0]
type input "Waiver of subrogation in favor of Owner"
click at [217, 182] on input "Yes" at bounding box center [220, 182] width 7 height 7
radio input "true"
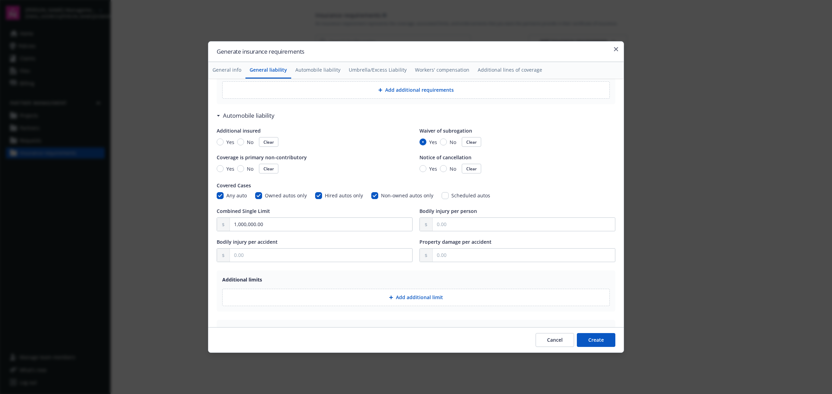
scroll to position [476, 0]
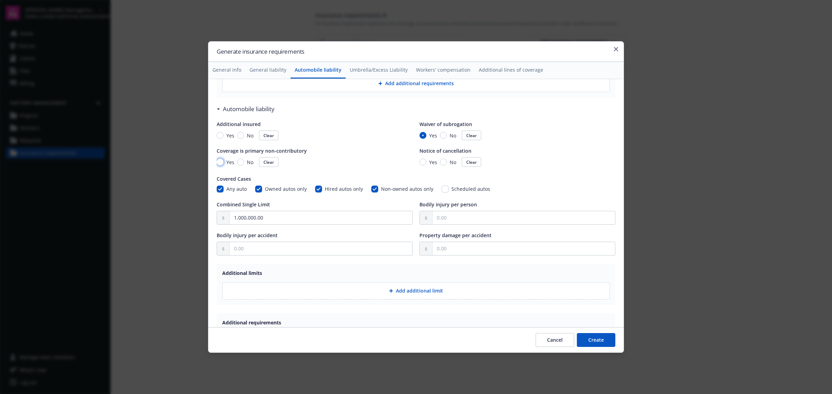
click at [220, 161] on input "Yes" at bounding box center [220, 162] width 7 height 7
radio input "true"
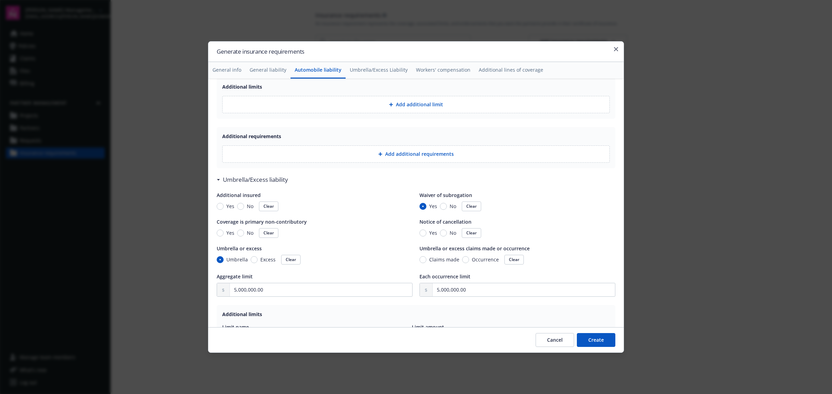
scroll to position [693, 0]
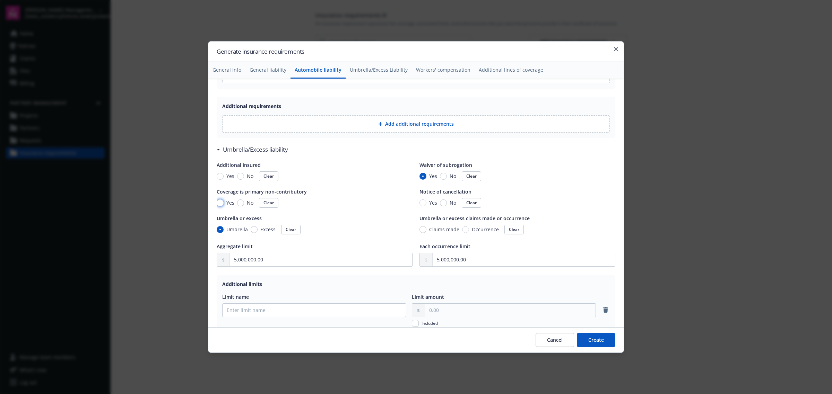
click at [221, 202] on input "Yes" at bounding box center [220, 203] width 7 height 7
radio input "true"
click at [419, 203] on input "Yes" at bounding box center [422, 203] width 7 height 7
radio input "true"
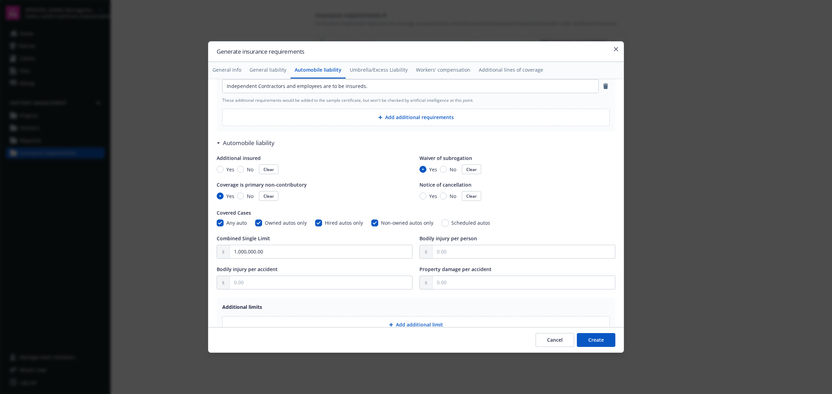
scroll to position [390, 0]
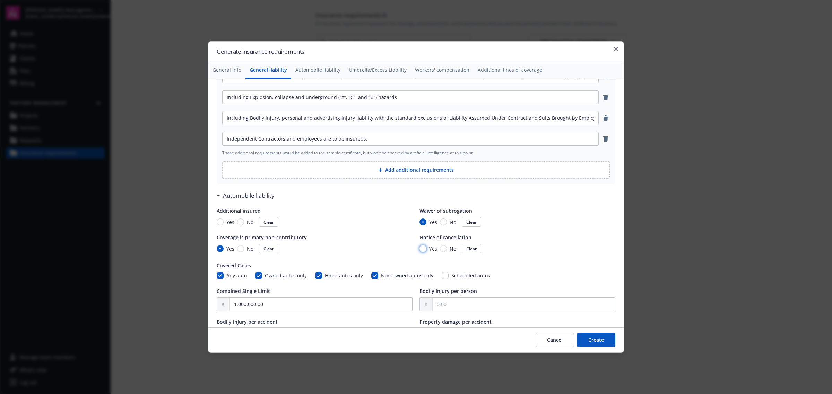
click at [420, 248] on input "Yes" at bounding box center [422, 248] width 7 height 7
radio input "true"
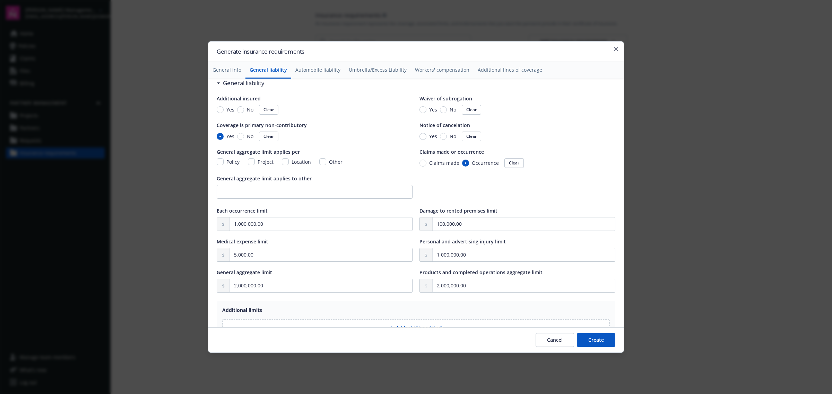
scroll to position [0, 0]
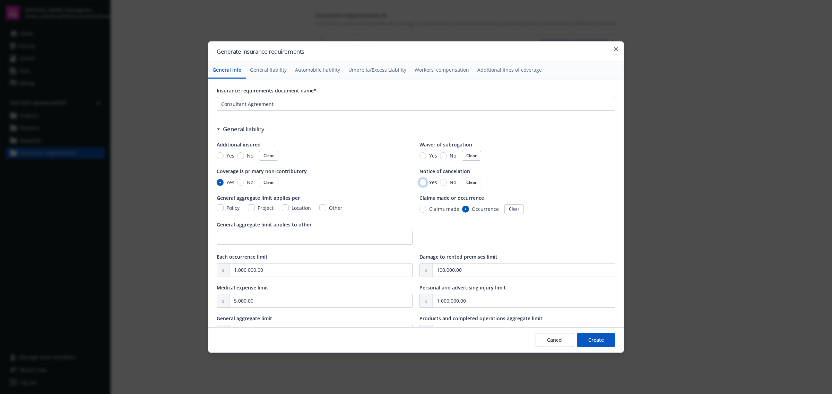
click at [422, 183] on input "Yes" at bounding box center [422, 182] width 7 height 7
radio input "true"
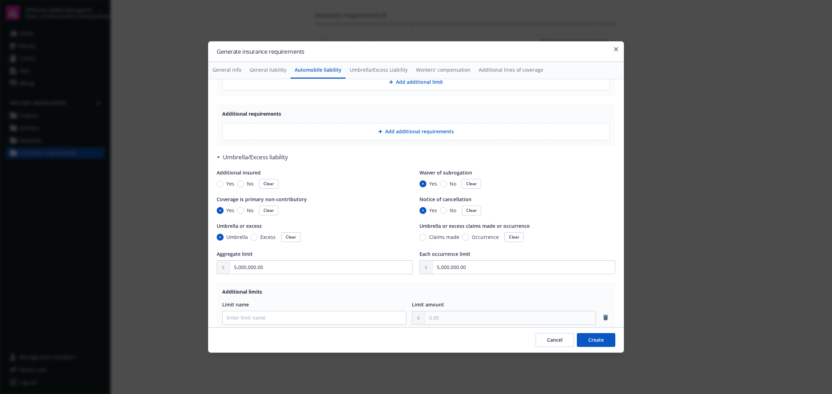
scroll to position [693, 0]
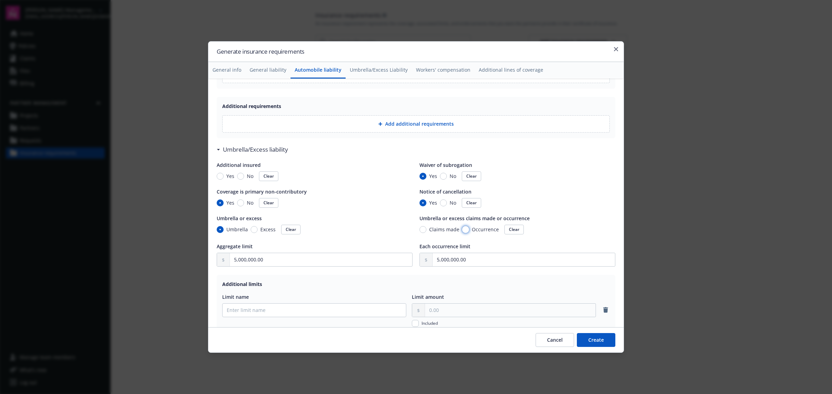
click at [462, 231] on input "Occurrence" at bounding box center [465, 229] width 7 height 7
radio input "true"
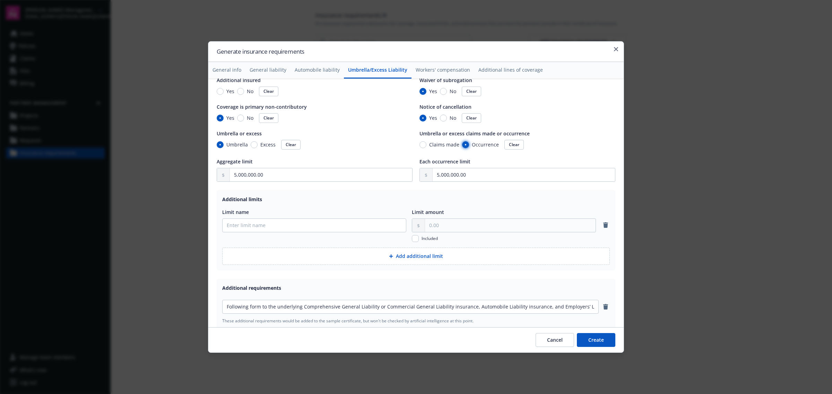
scroll to position [780, 0]
click at [603, 226] on icon "remove" at bounding box center [605, 224] width 5 height 6
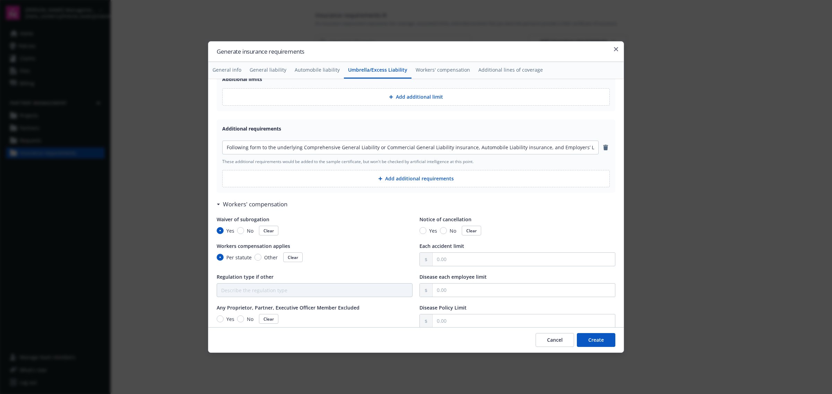
scroll to position [910, 0]
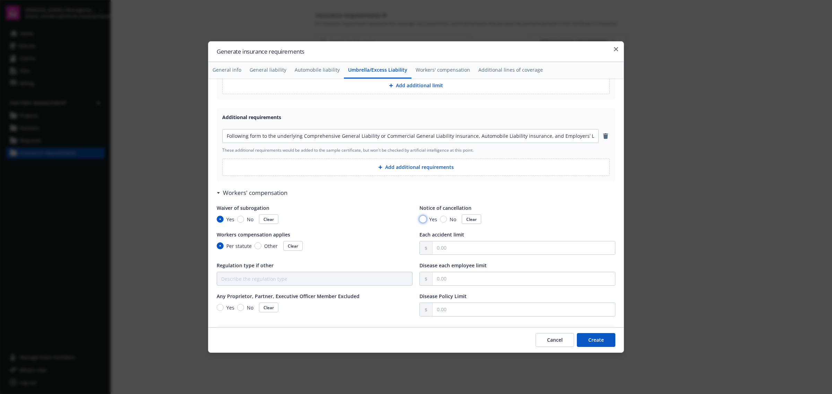
click at [421, 222] on input "Yes" at bounding box center [422, 219] width 7 height 7
radio input "true"
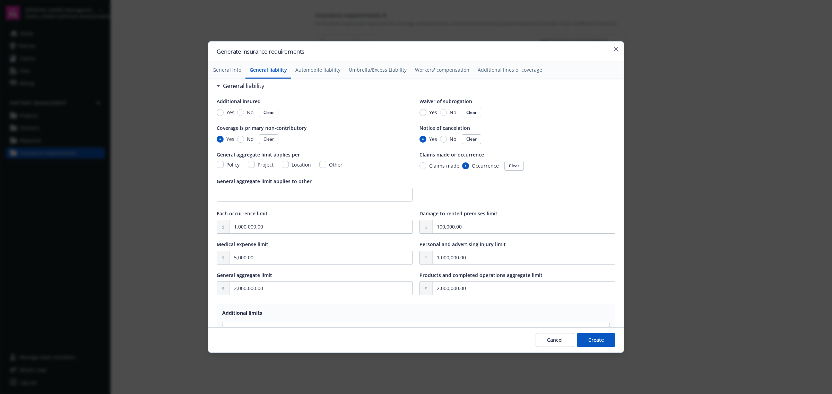
scroll to position [0, 0]
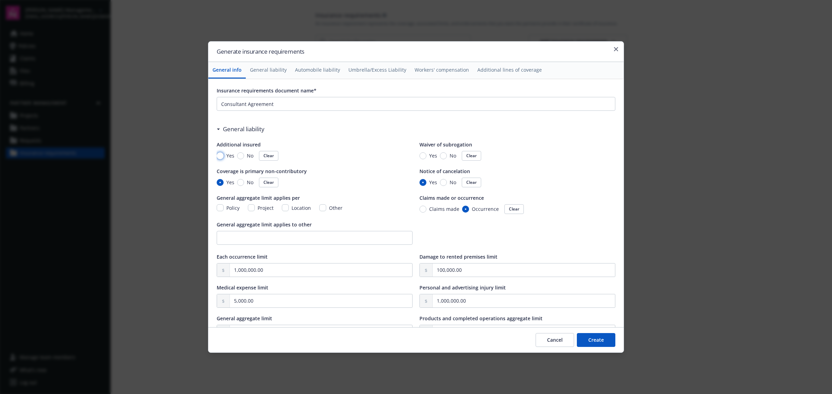
click at [221, 154] on input "Yes" at bounding box center [220, 155] width 7 height 7
radio input "true"
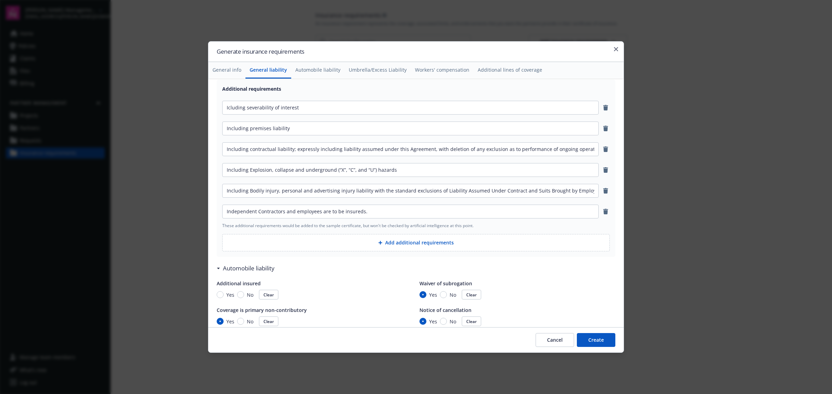
scroll to position [346, 0]
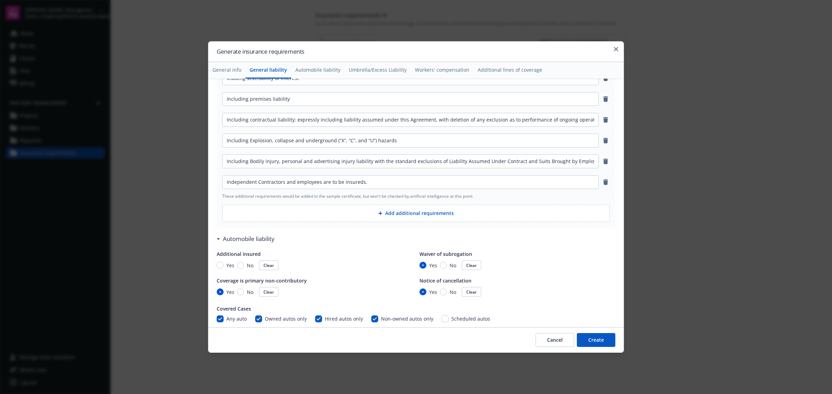
click at [389, 216] on button "Add additional requirements" at bounding box center [415, 213] width 387 height 17
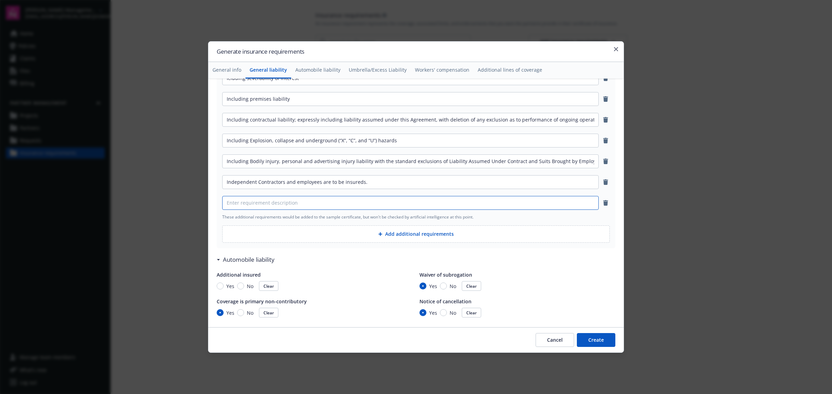
click at [261, 201] on input at bounding box center [410, 202] width 376 height 13
click at [353, 200] on input "Additional insured endorsement must list" at bounding box center [410, 202] width 376 height 13
paste input "a. Each of the named “Owners” listed in the Agreement, by name"
click at [568, 202] on input "Additional insured endorsement must list a. Each of the named “Owners” listed i…" at bounding box center [410, 202] width 376 height 13
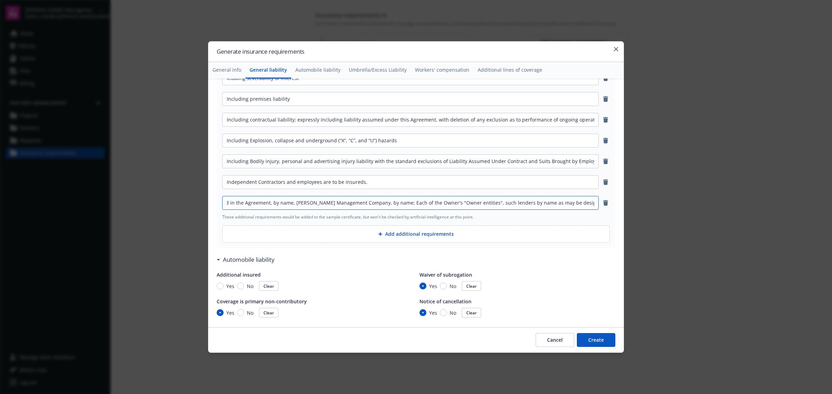
scroll to position [0, 188]
paste input "e. the respective partners, managers, members, directors, officers, agents, rep…"
click at [580, 205] on input "Additional insured endorsement must list a. Each of the named “Owners” listed i…" at bounding box center [410, 202] width 376 height 13
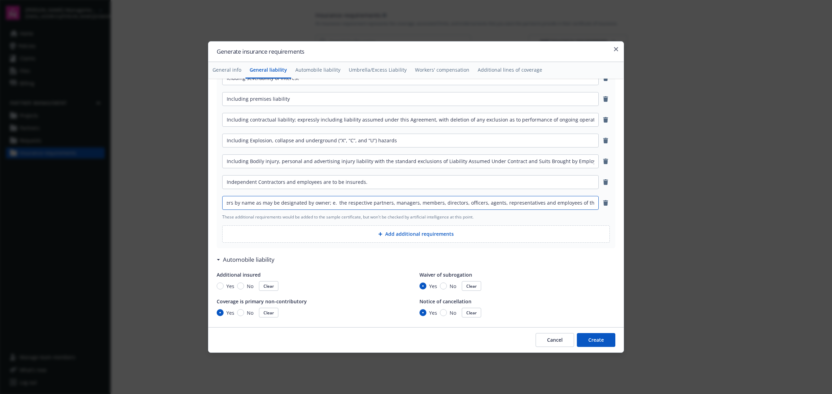
type input "Additional insured endorsement must list a. Each of the named “Owners” listed i…"
click at [433, 236] on button "Add additional requirements" at bounding box center [415, 234] width 387 height 17
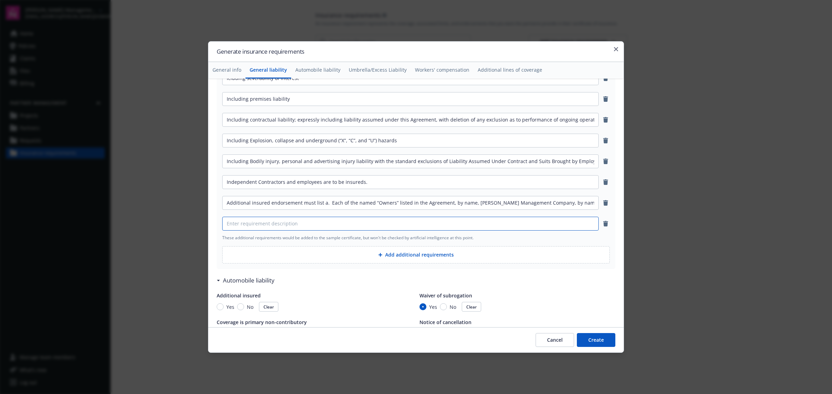
click at [239, 224] on input at bounding box center [410, 223] width 376 height 13
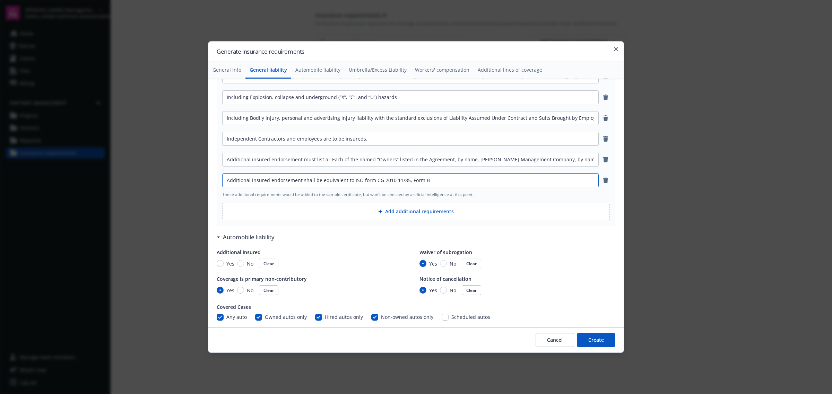
type input "Additional insured endorsement shall be equivalent to ISO form CG 2010 11/85, F…"
click at [219, 265] on input "Yes" at bounding box center [220, 263] width 7 height 7
radio input "true"
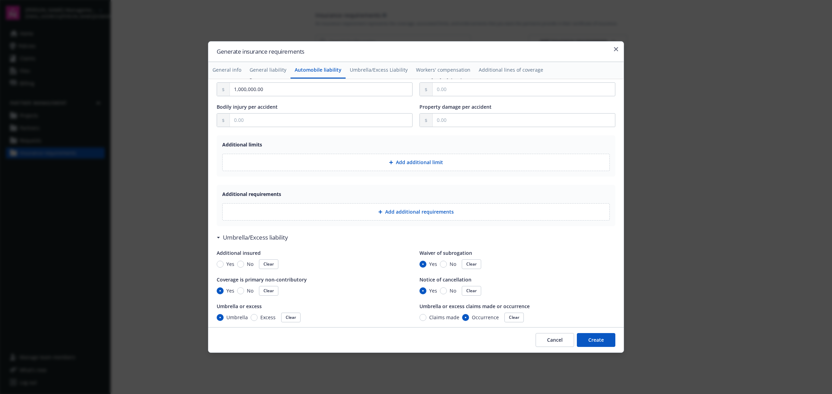
scroll to position [693, 0]
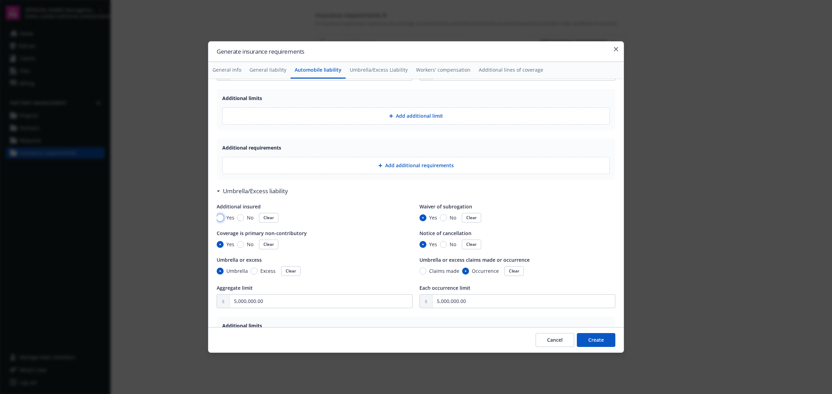
click at [217, 217] on input "Yes" at bounding box center [220, 217] width 7 height 7
radio input "true"
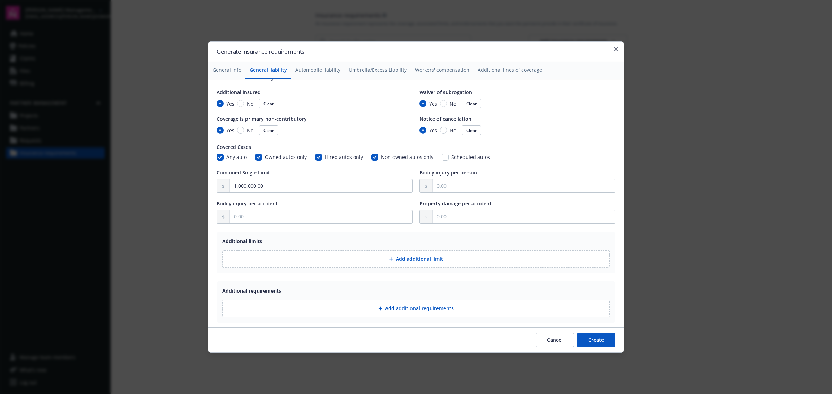
scroll to position [388, 0]
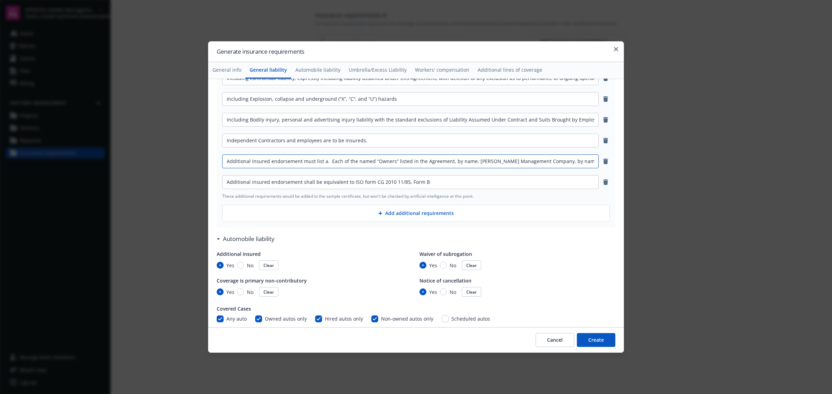
click at [275, 161] on input "Additional insured endorsement must list a. Each of the named “Owners” listed i…" at bounding box center [410, 161] width 376 height 13
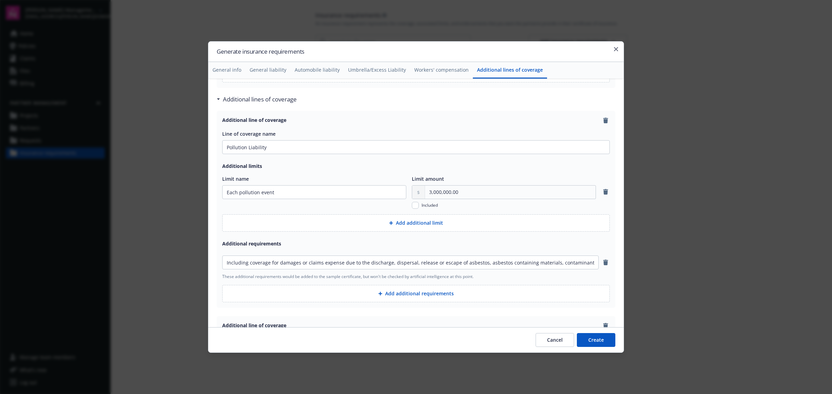
scroll to position [1384, 0]
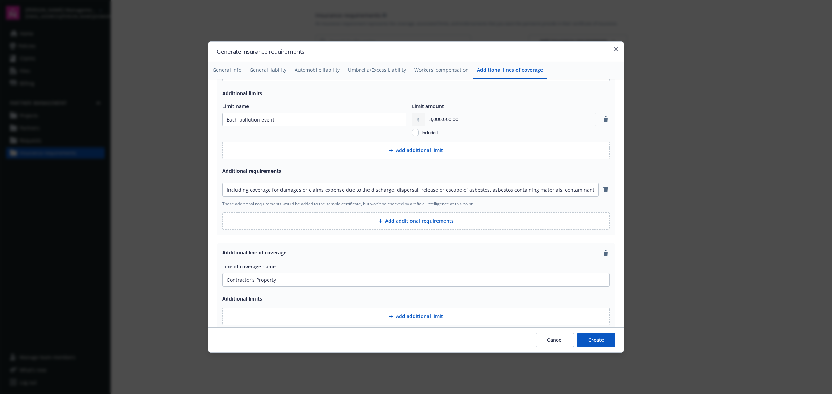
click at [446, 225] on button "Add additional requirements" at bounding box center [415, 220] width 387 height 17
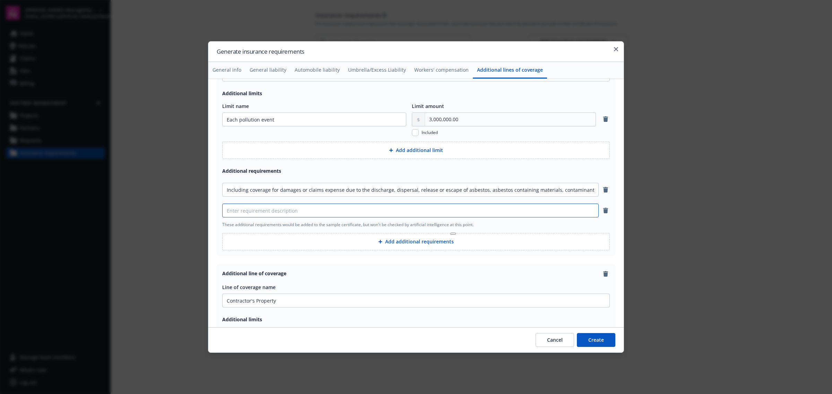
click at [393, 212] on input at bounding box center [410, 210] width 376 height 13
paste input "Additional insured endorsement must list a. Each of the named “Owners” listed i…"
type input "Additional insured endorsement must list a. Each of the named “Owners” listed i…"
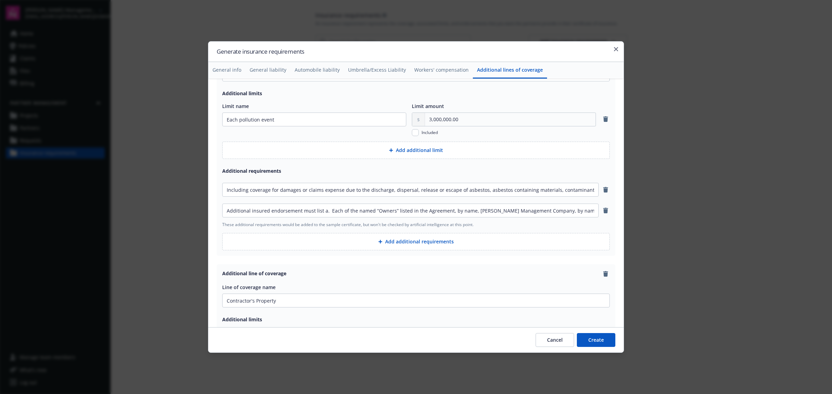
click at [602, 338] on button "Create" at bounding box center [596, 340] width 38 height 14
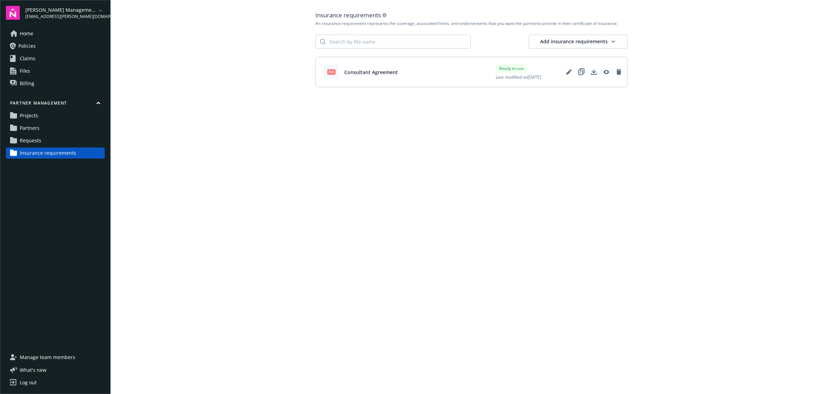
click at [573, 40] on html "[PERSON_NAME] Management Company [EMAIL_ADDRESS][PERSON_NAME][DOMAIN_NAME] Home…" at bounding box center [416, 197] width 832 height 394
click at [575, 56] on div "Create manually" at bounding box center [598, 57] width 53 height 10
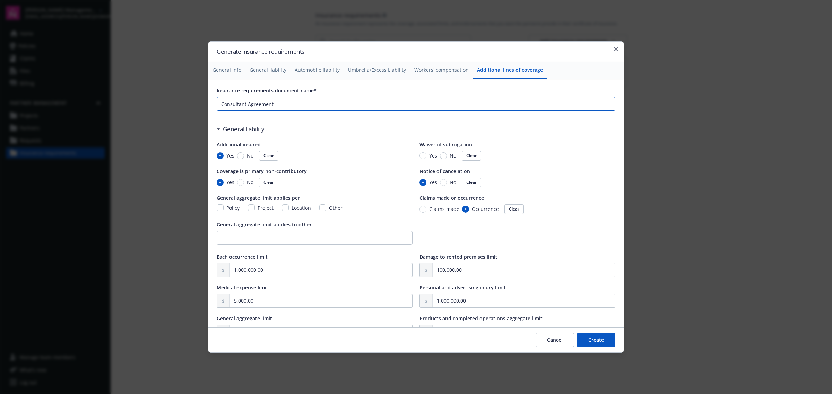
drag, startPoint x: 245, startPoint y: 105, endPoint x: 202, endPoint y: 105, distance: 43.3
click at [202, 105] on body "[PERSON_NAME] Management Company [EMAIL_ADDRESS][PERSON_NAME][DOMAIN_NAME] Home…" at bounding box center [416, 197] width 832 height 394
drag, startPoint x: 252, startPoint y: 105, endPoint x: 196, endPoint y: 103, distance: 55.5
click at [196, 103] on body "[PERSON_NAME] Management Company [EMAIL_ADDRESS][PERSON_NAME][DOMAIN_NAME] Home…" at bounding box center [416, 197] width 832 height 394
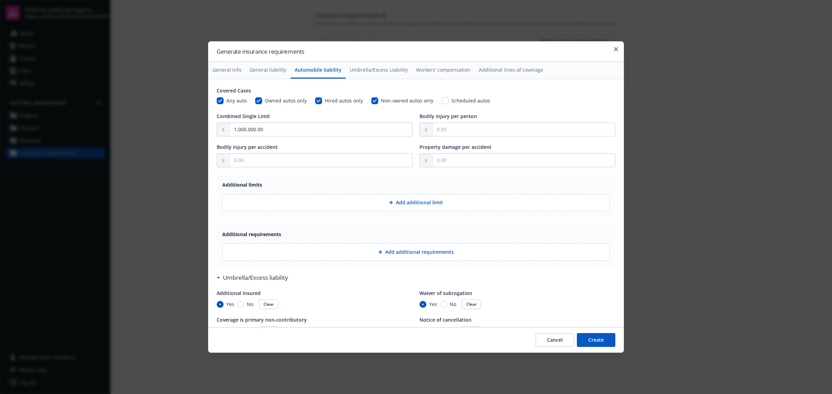
scroll to position [736, 0]
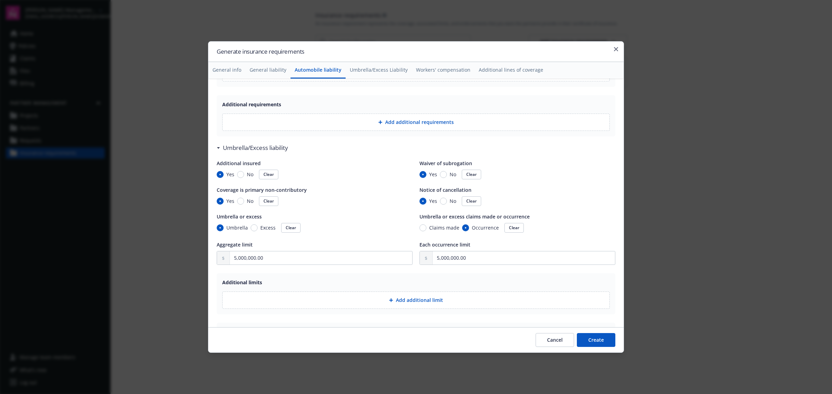
type input "OSHA Construction Trade Contractors Agreement"
click at [233, 257] on input "5,000,000.00" at bounding box center [321, 258] width 182 height 13
type input "2,000,000.00"
drag, startPoint x: 436, startPoint y: 261, endPoint x: 425, endPoint y: 262, distance: 11.1
click at [425, 262] on div "5,000,000.00" at bounding box center [517, 258] width 196 height 14
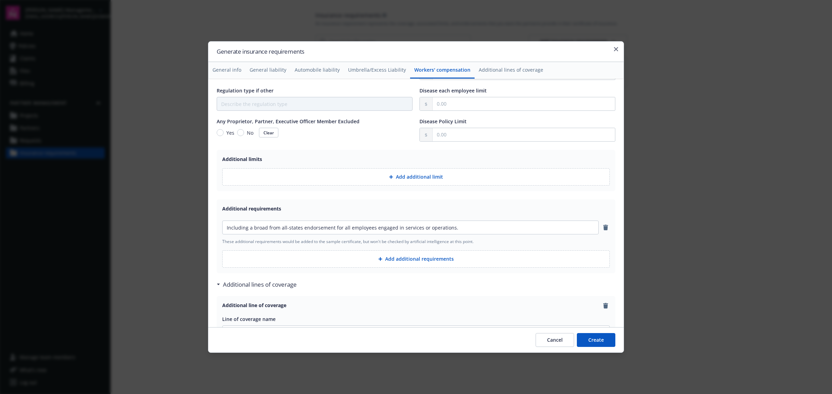
scroll to position [996, 0]
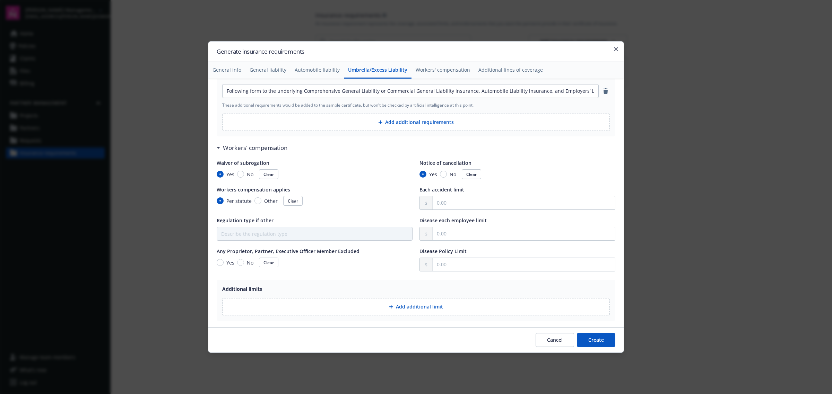
type input "2,000,000.00"
click at [433, 205] on input "text" at bounding box center [523, 202] width 182 height 13
type input "1,000,000.00"
drag, startPoint x: 476, startPoint y: 203, endPoint x: 397, endPoint y: 203, distance: 79.0
click at [397, 203] on div "Waiver of subrogation Yes No Clear Notice of cancellation Yes No Clear Workers …" at bounding box center [416, 215] width 398 height 112
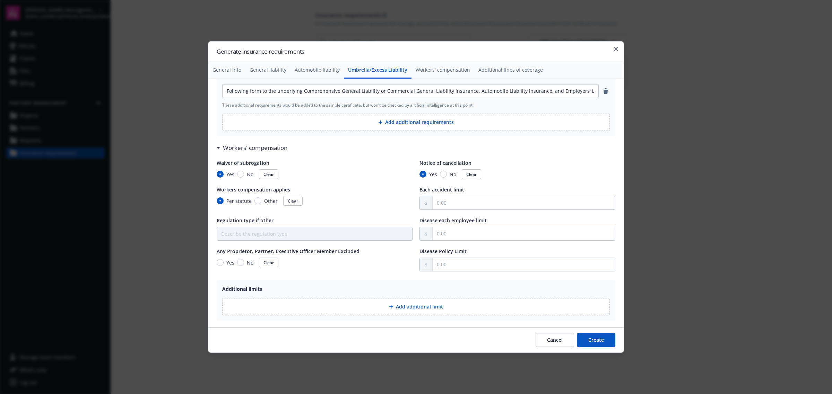
click at [595, 342] on button "Create" at bounding box center [596, 340] width 38 height 14
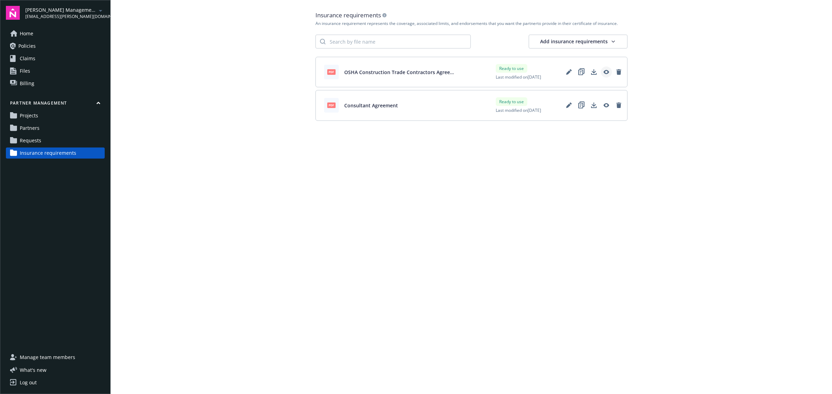
click at [609, 72] on link "View" at bounding box center [605, 72] width 11 height 11
